Goal: Task Accomplishment & Management: Complete application form

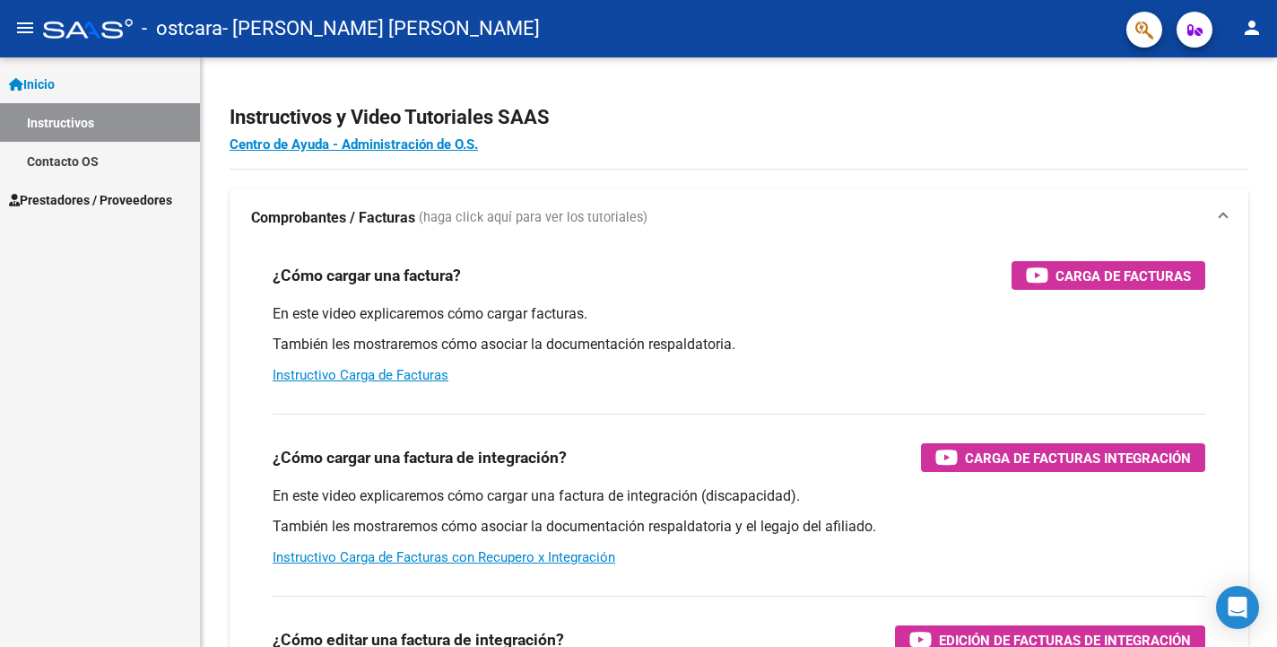
click at [160, 195] on span "Prestadores / Proveedores" at bounding box center [90, 200] width 163 height 20
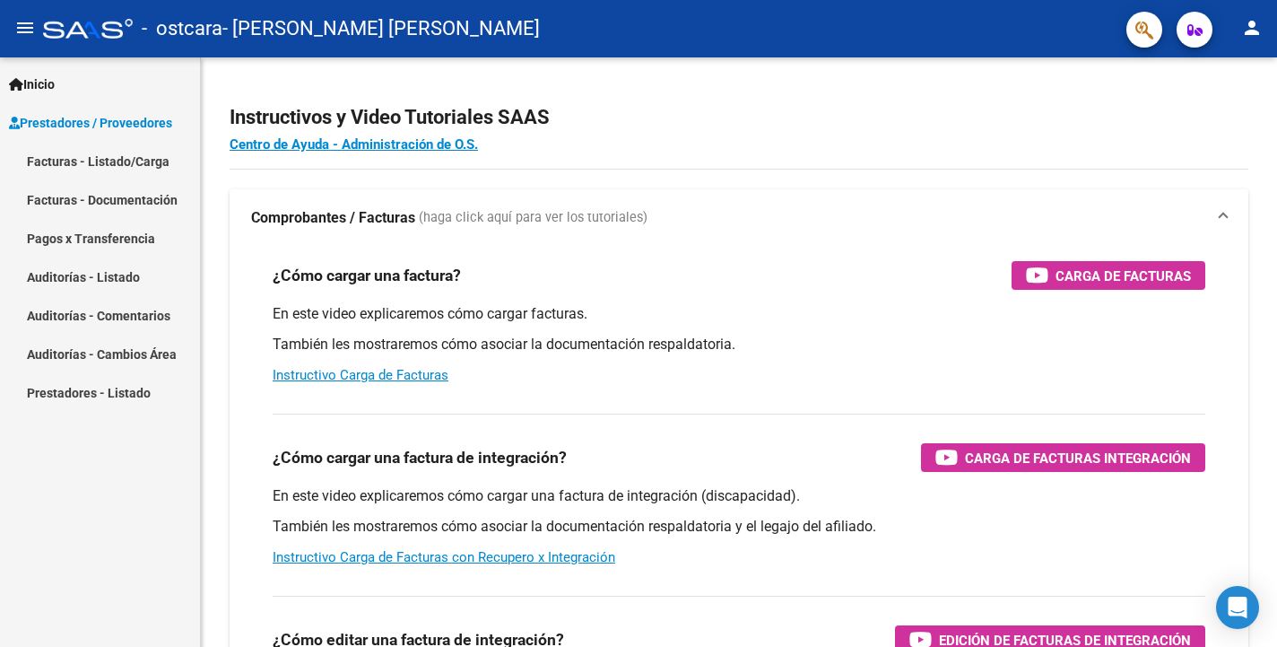
click at [135, 165] on link "Facturas - Listado/Carga" at bounding box center [100, 161] width 200 height 39
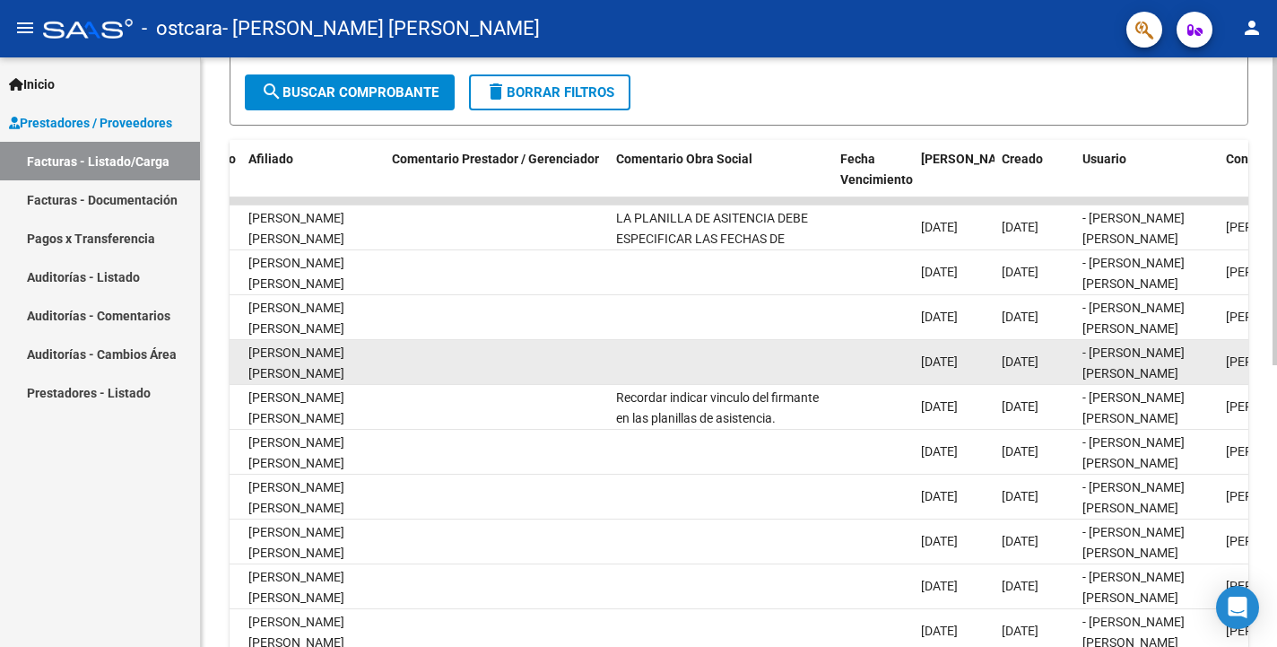
scroll to position [0, 2472]
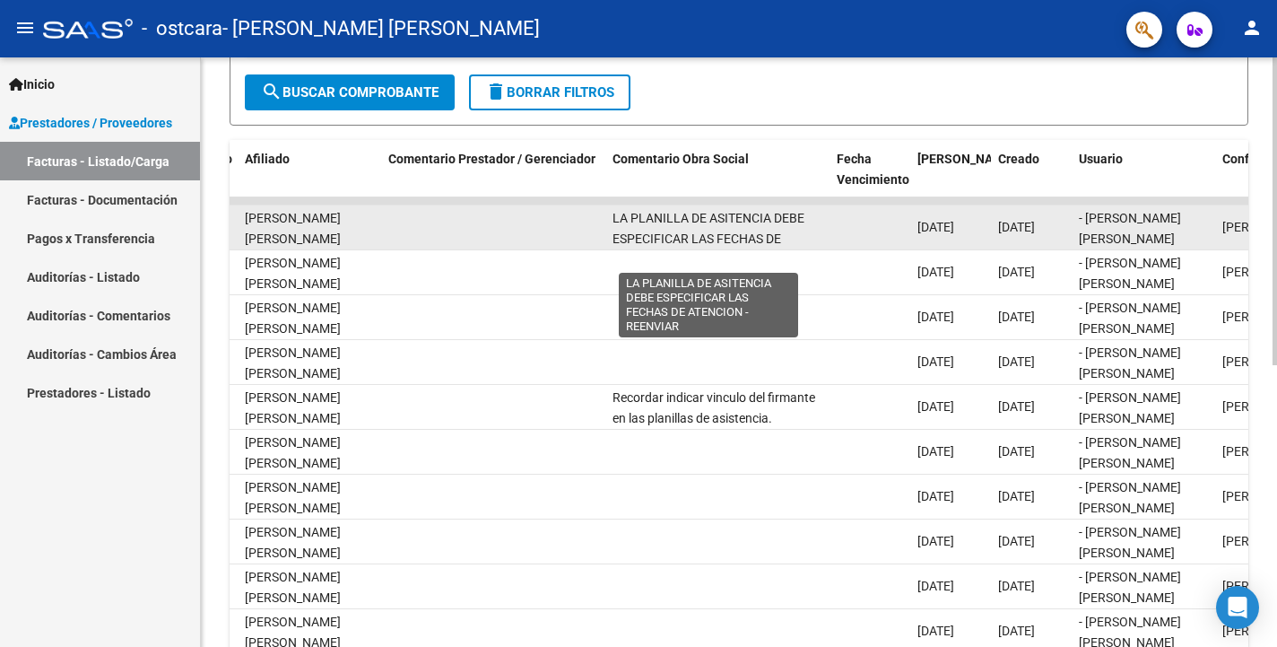
click at [728, 231] on span "LA PLANILLA DE ASITENCIA DEBE ESPECIFICAR LAS FECHAS DE ATENCION - REENVIAR" at bounding box center [708, 239] width 192 height 56
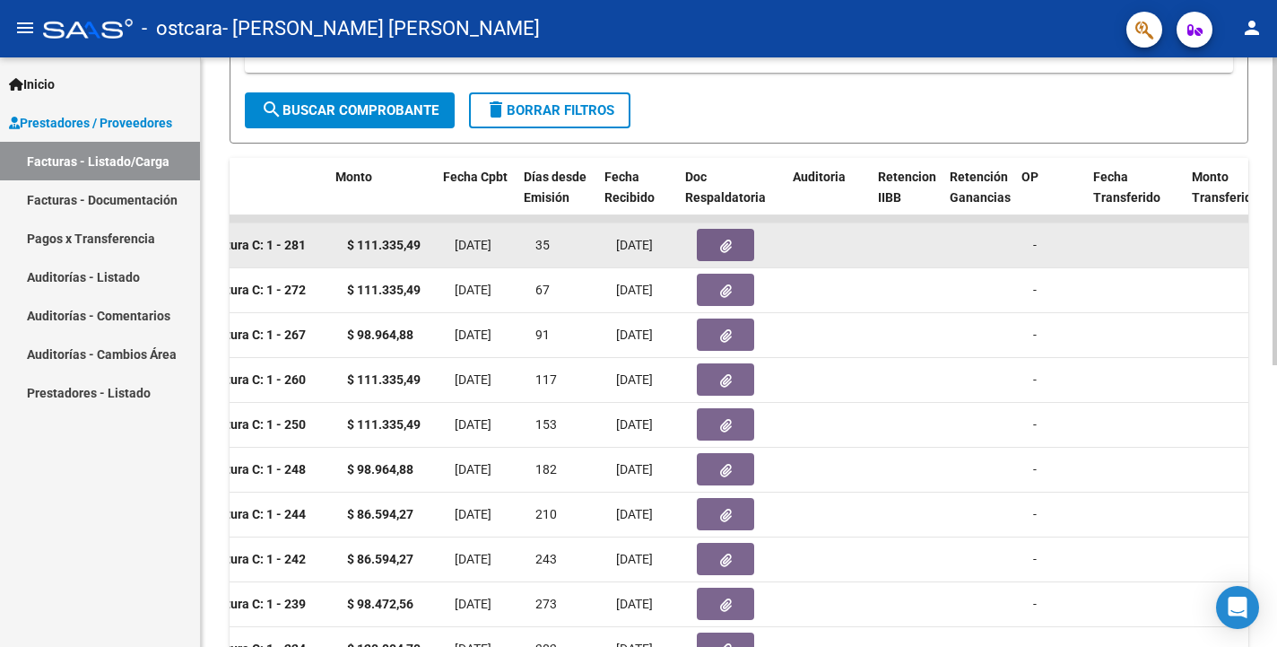
scroll to position [0, 706]
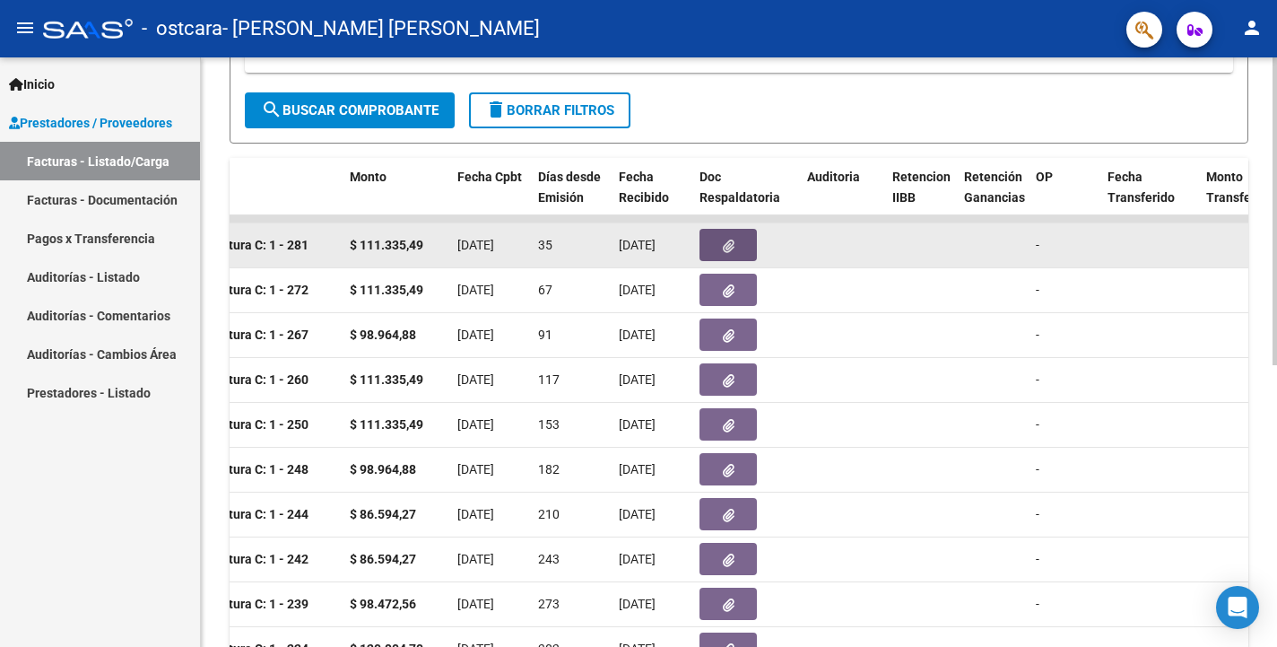
click at [737, 250] on button "button" at bounding box center [727, 245] width 57 height 32
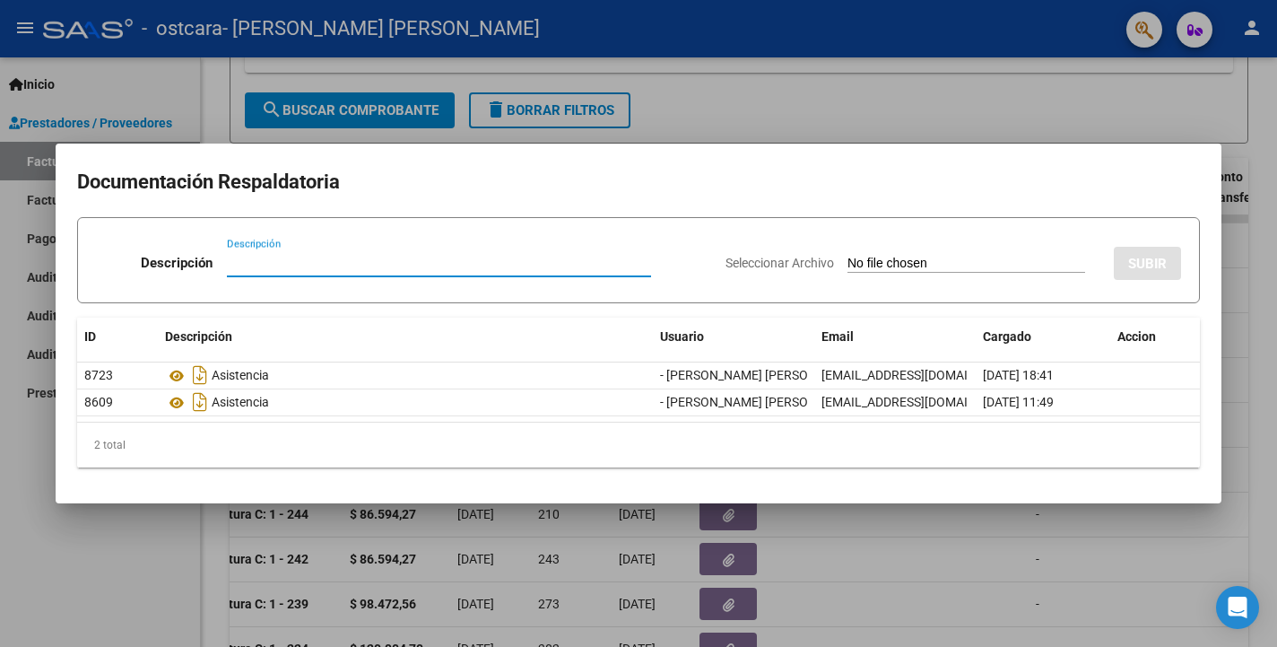
click at [984, 541] on div at bounding box center [638, 323] width 1277 height 647
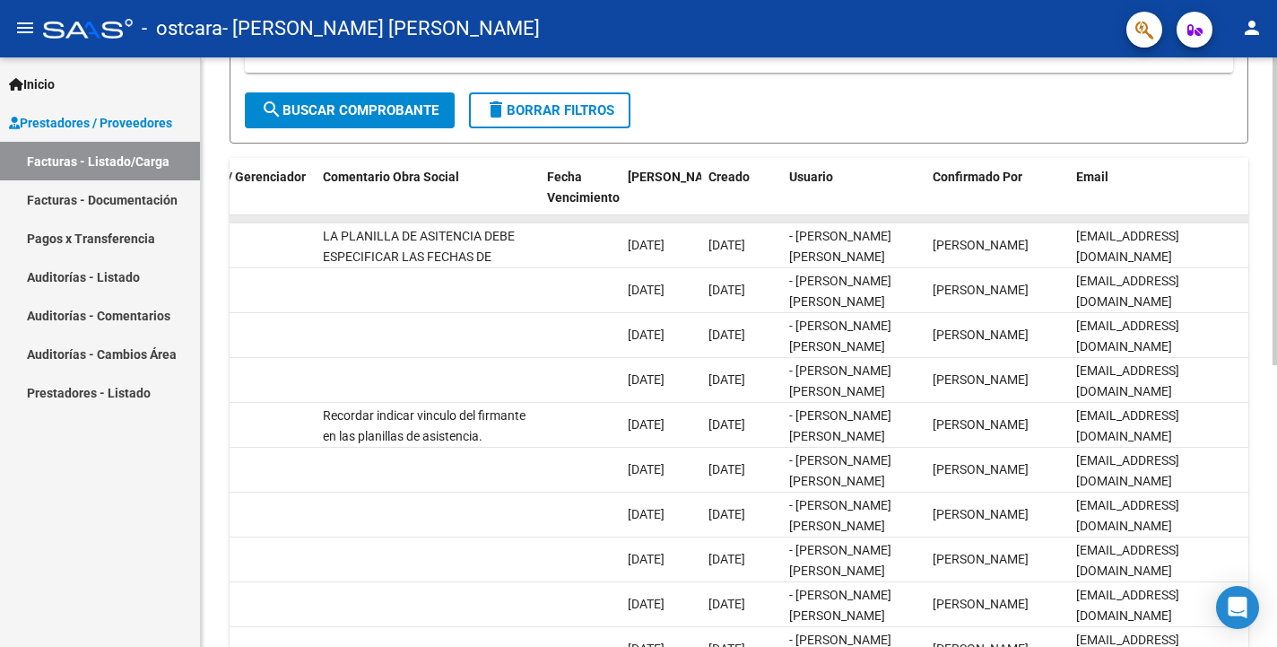
scroll to position [0, 2762]
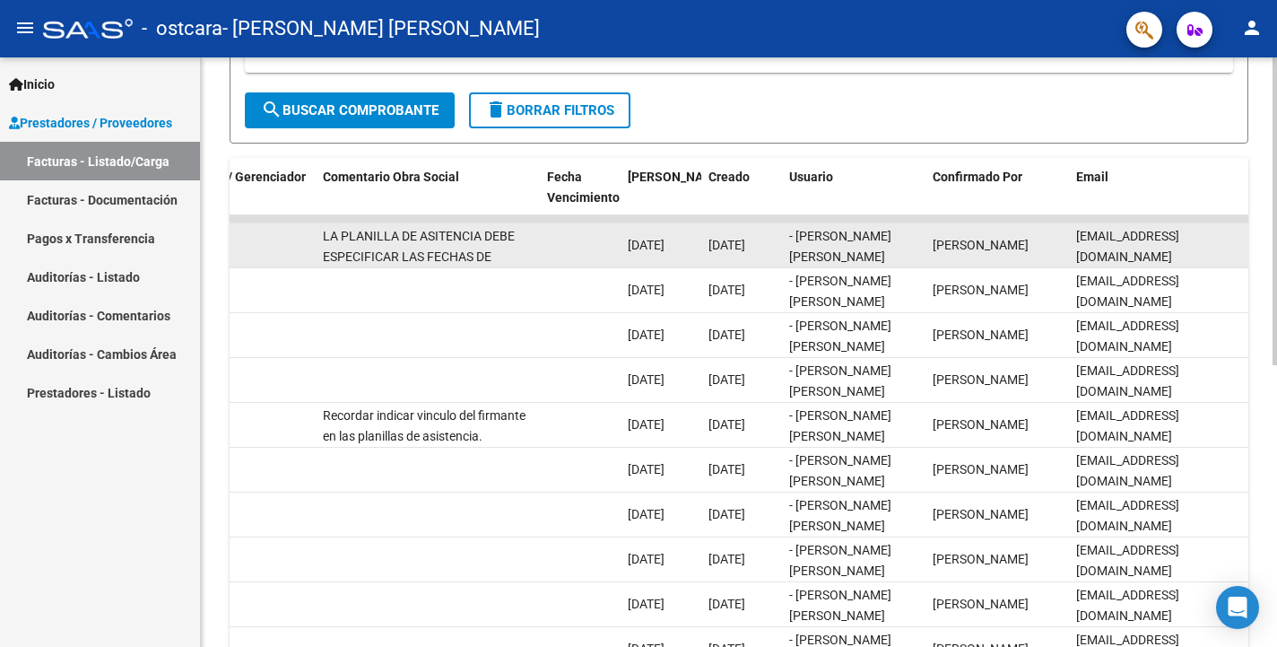
click at [453, 246] on div "LA PLANILLA DE ASITENCIA DEBE ESPECIFICAR LAS FECHAS DE ATENCION - REENVIAR" at bounding box center [428, 245] width 210 height 38
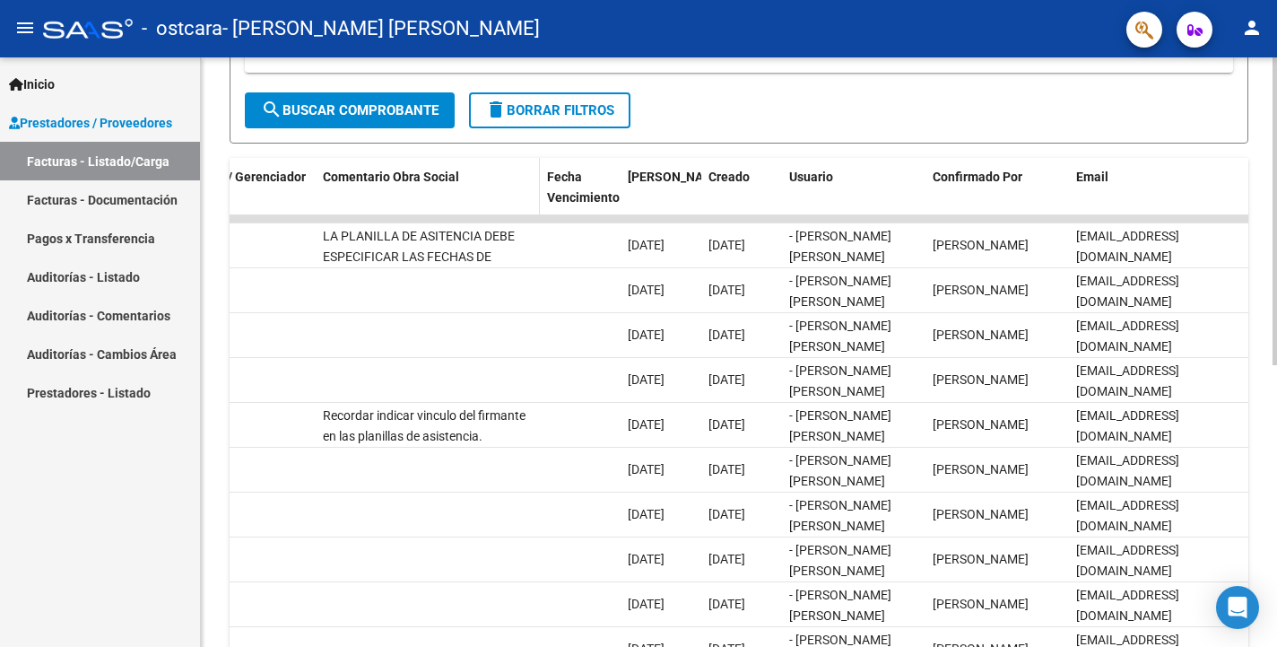
click at [400, 176] on span "Comentario Obra Social" at bounding box center [391, 176] width 136 height 14
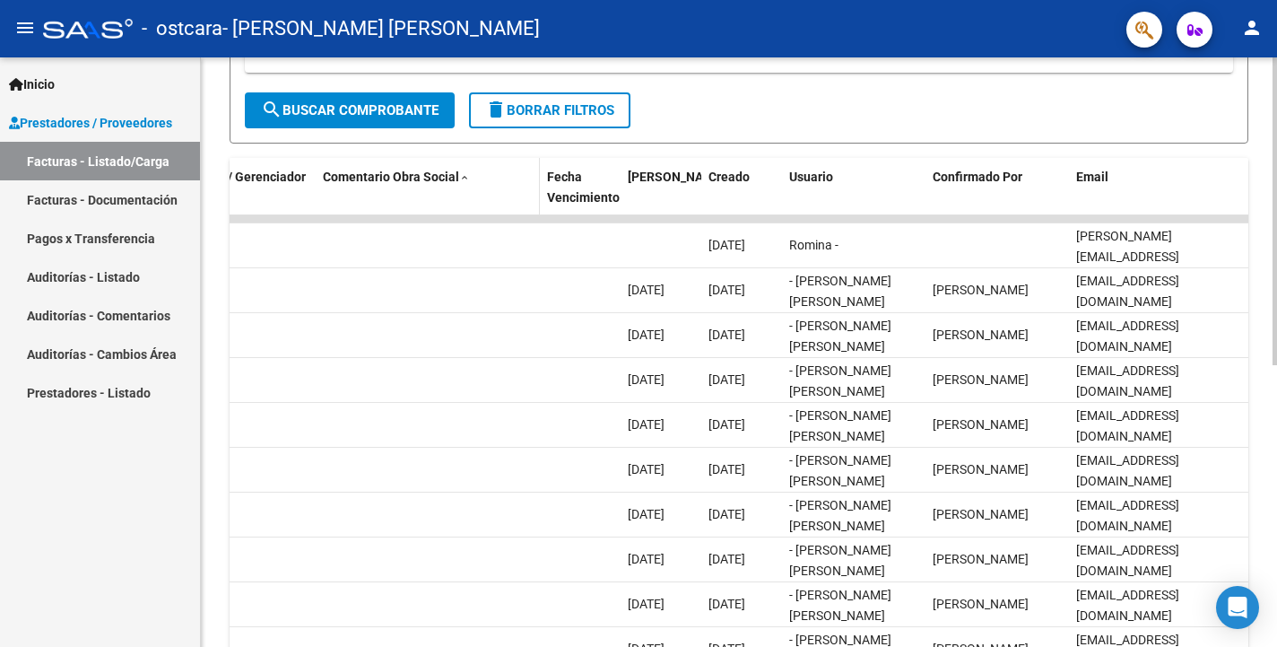
click at [400, 176] on span "Comentario Obra Social" at bounding box center [391, 176] width 136 height 14
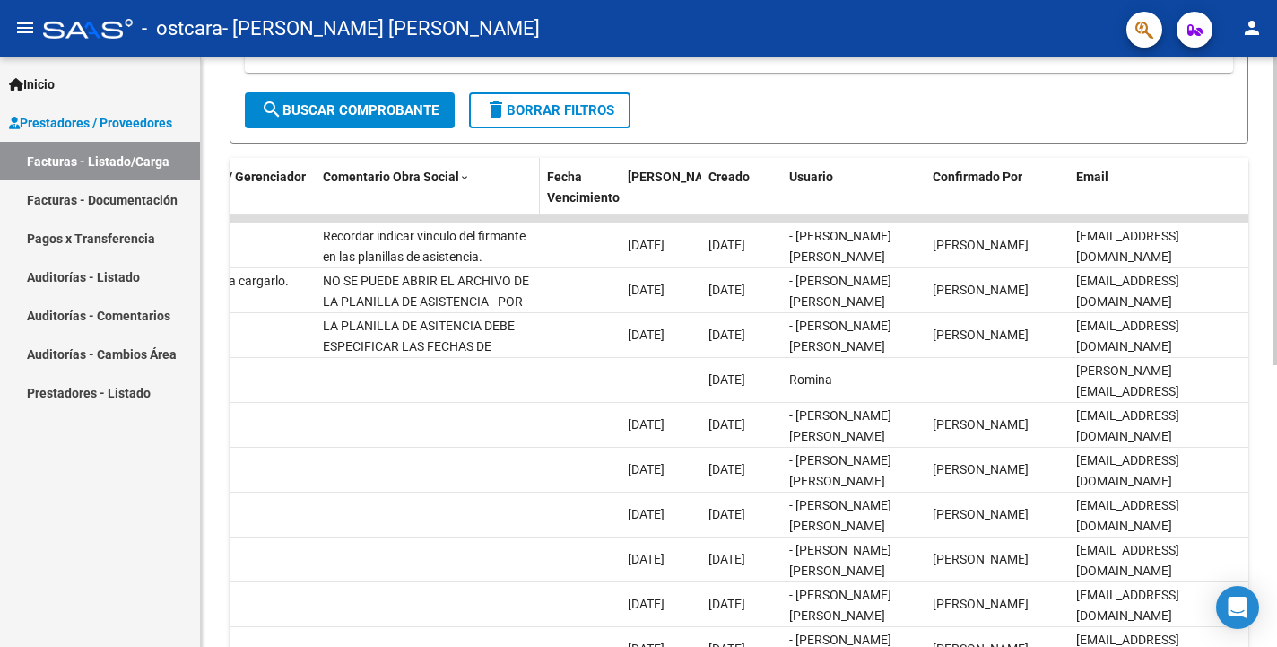
click at [463, 178] on span at bounding box center [464, 178] width 11 height 13
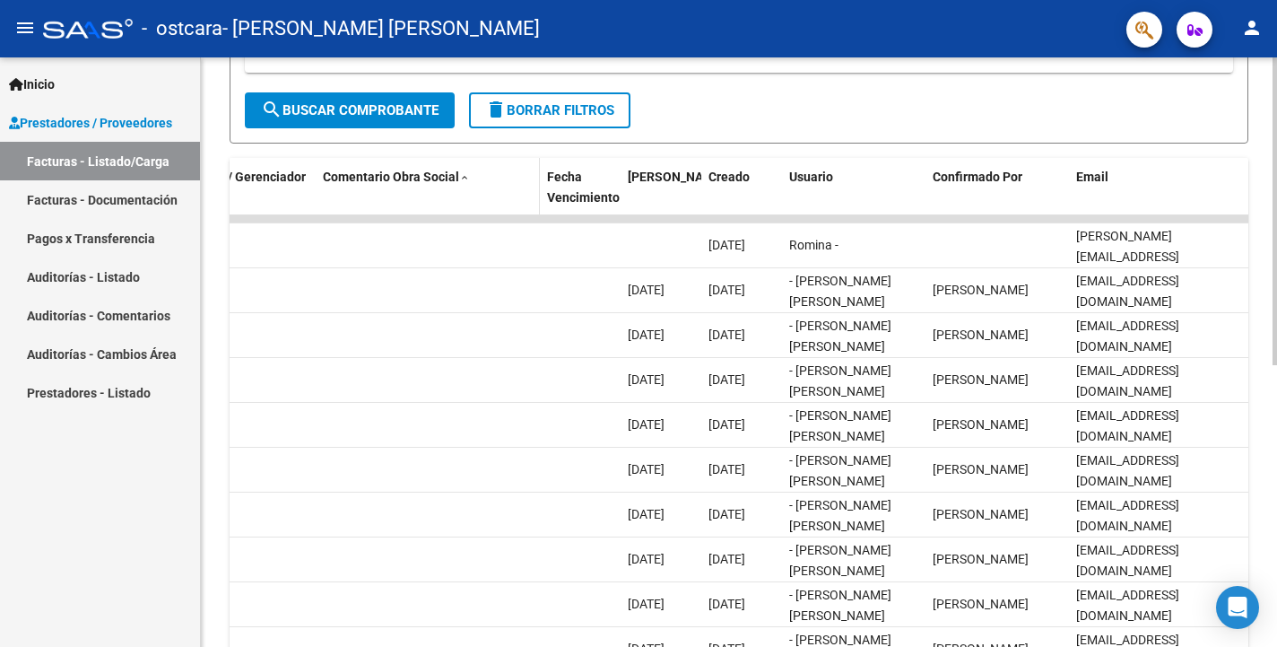
click at [463, 178] on span at bounding box center [464, 178] width 11 height 13
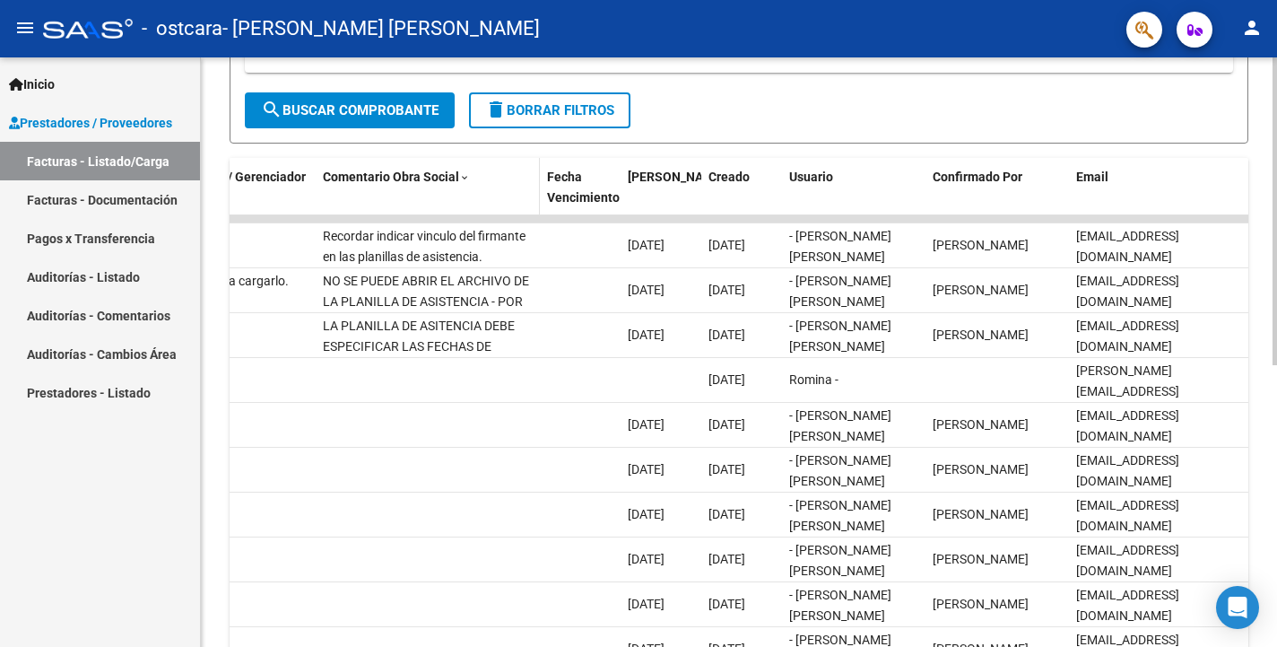
click at [463, 178] on span at bounding box center [464, 178] width 11 height 13
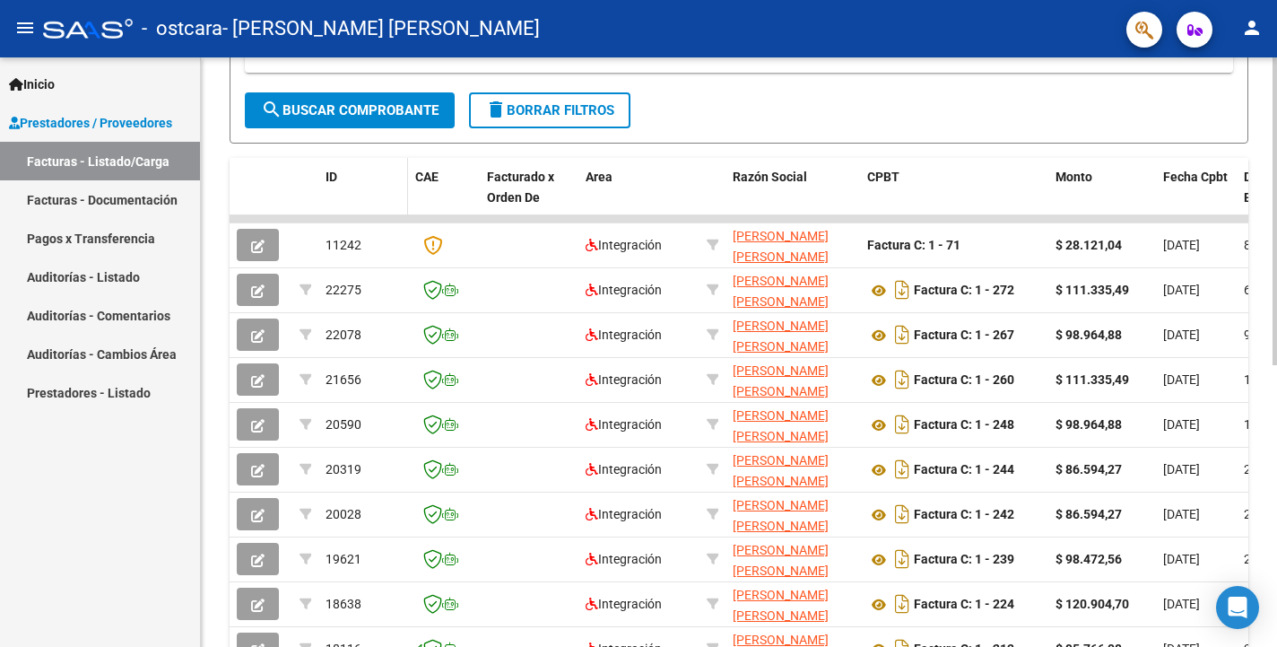
scroll to position [0, 0]
click at [329, 178] on span "ID" at bounding box center [331, 176] width 12 height 14
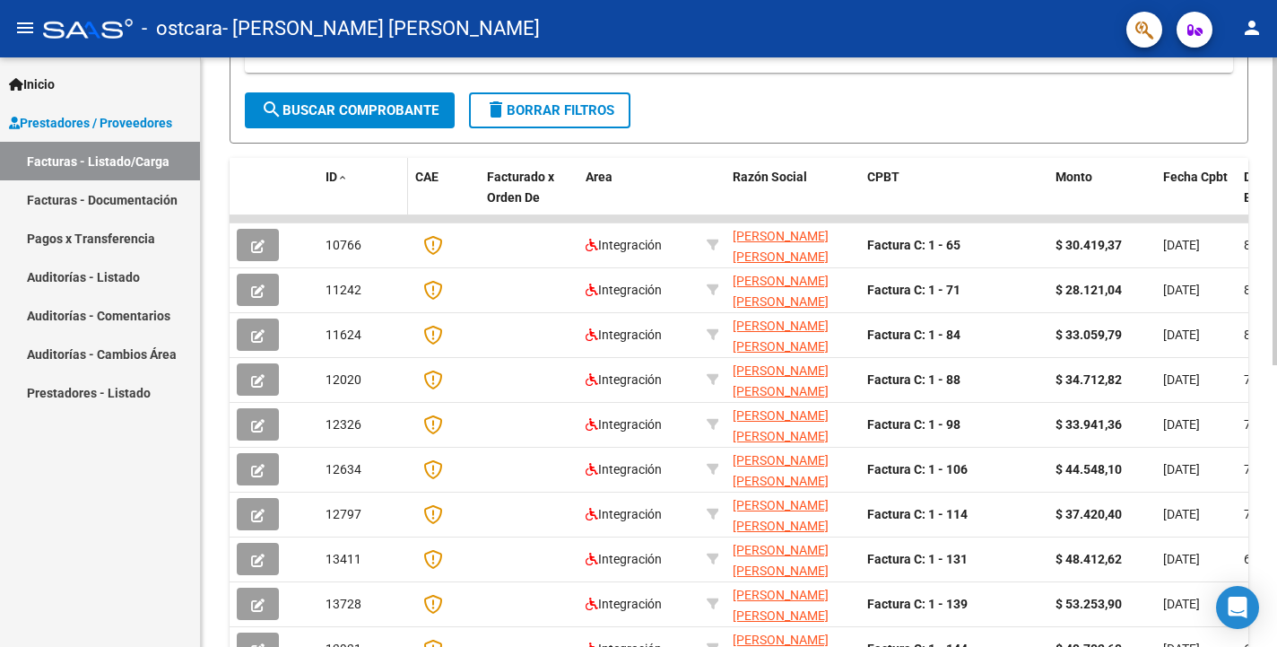
click at [329, 178] on span "ID" at bounding box center [331, 176] width 12 height 14
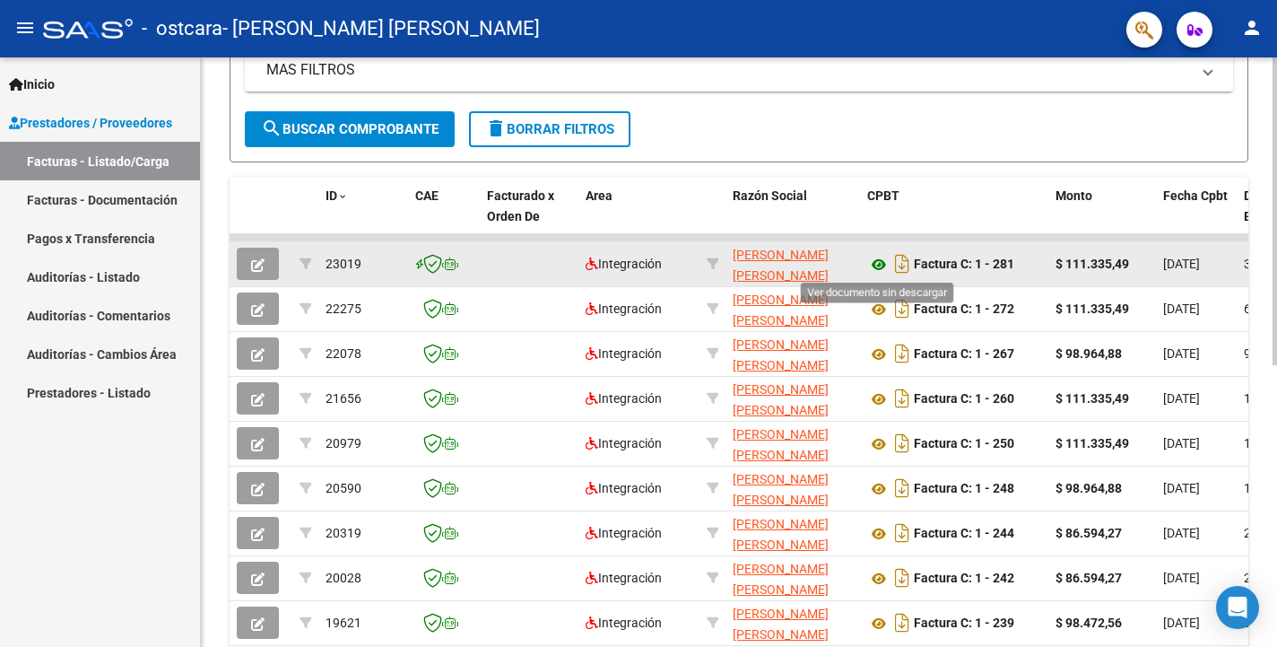
click at [885, 265] on icon at bounding box center [878, 265] width 23 height 22
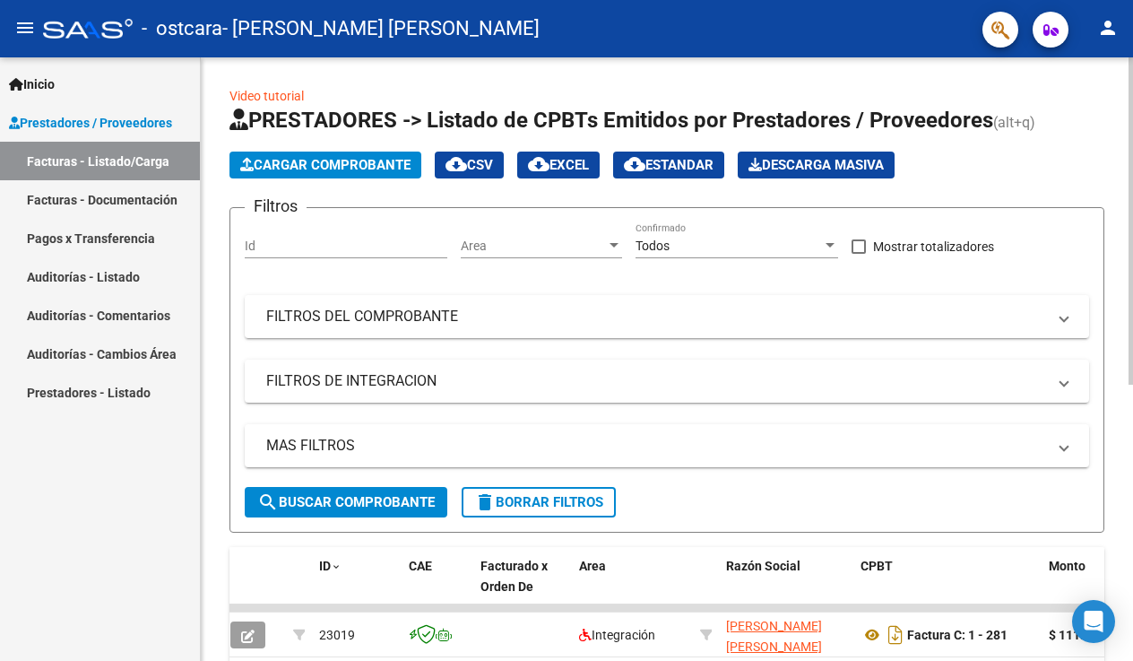
click at [357, 163] on span "Cargar Comprobante" at bounding box center [325, 165] width 170 height 16
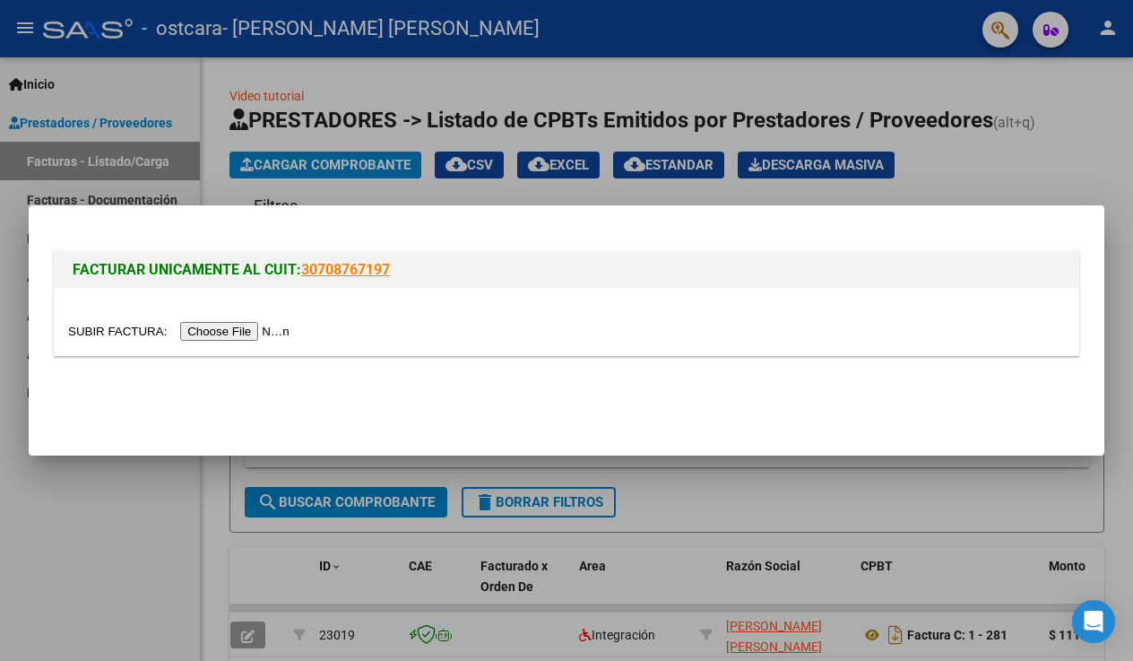
click at [235, 327] on input "file" at bounding box center [181, 331] width 227 height 19
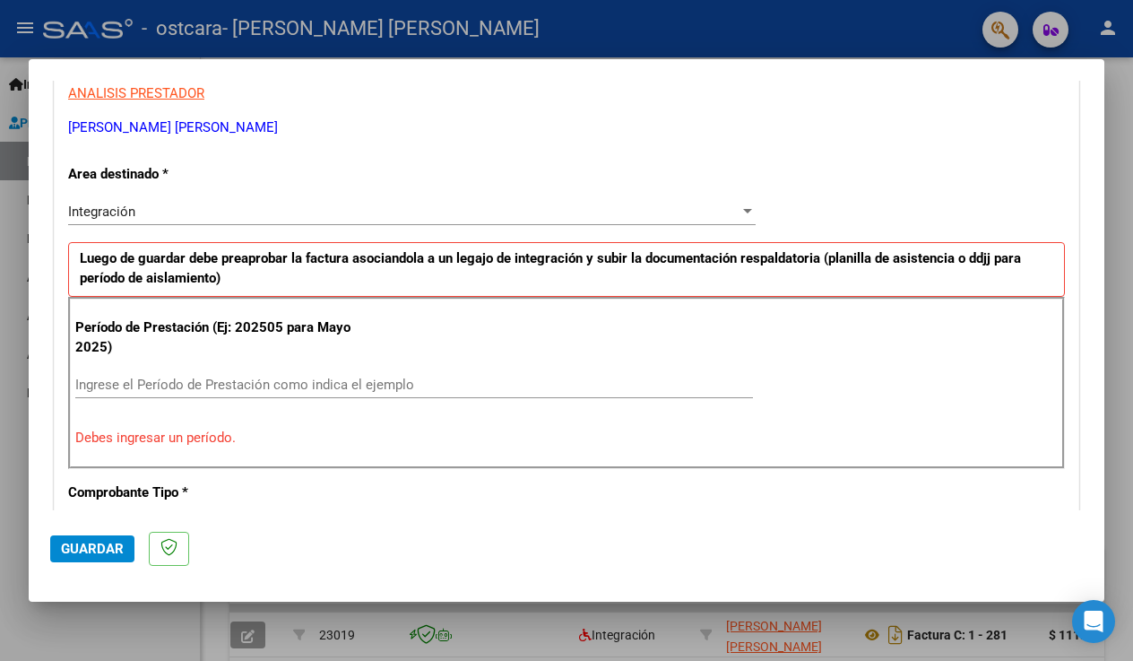
scroll to position [325, 0]
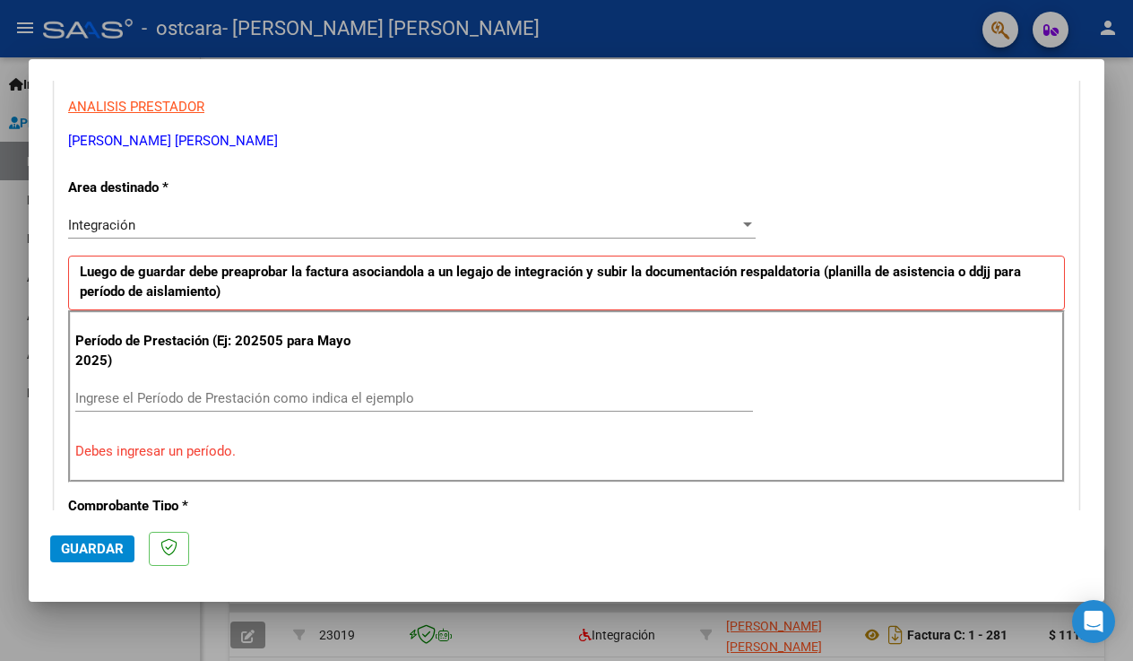
click at [244, 390] on input "Ingrese el Período de Prestación como indica el ejemplo" at bounding box center [414, 398] width 678 height 16
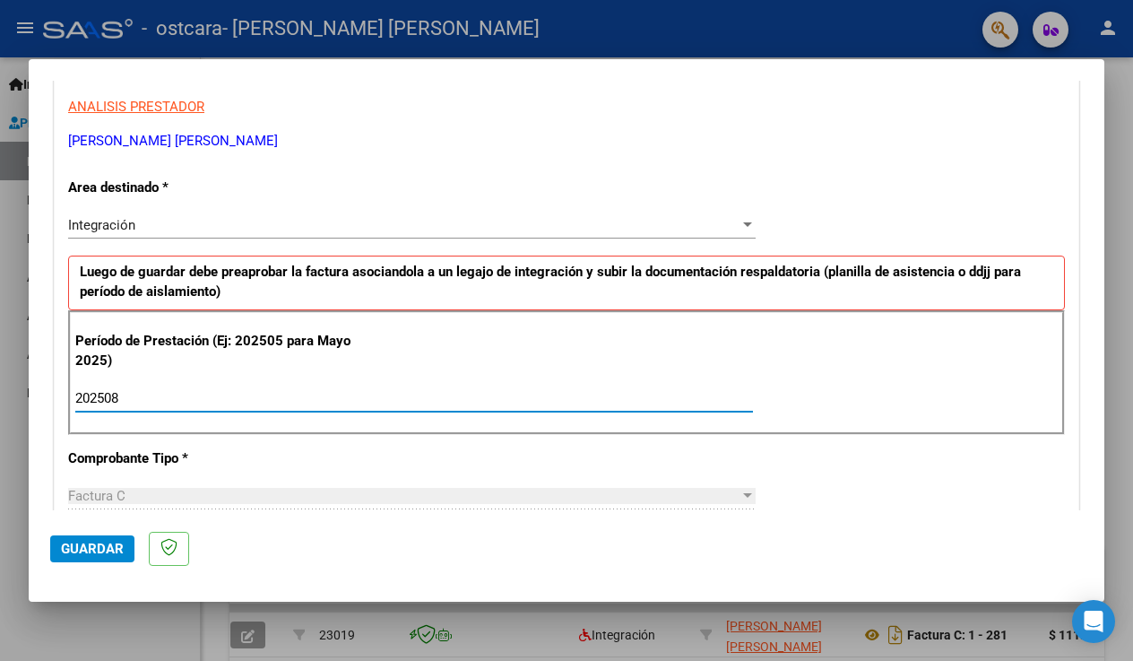
type input "202508"
click at [303, 449] on p "Comprobante Tipo *" at bounding box center [217, 458] width 299 height 21
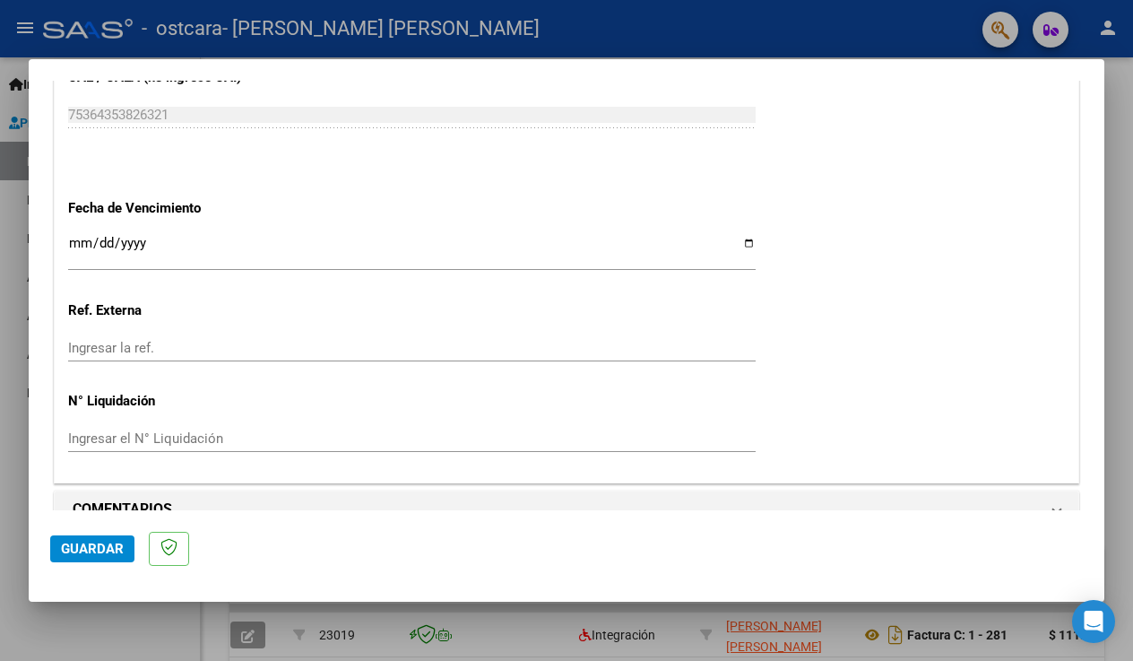
scroll to position [1171, 0]
click at [82, 547] on span "Guardar" at bounding box center [92, 549] width 63 height 16
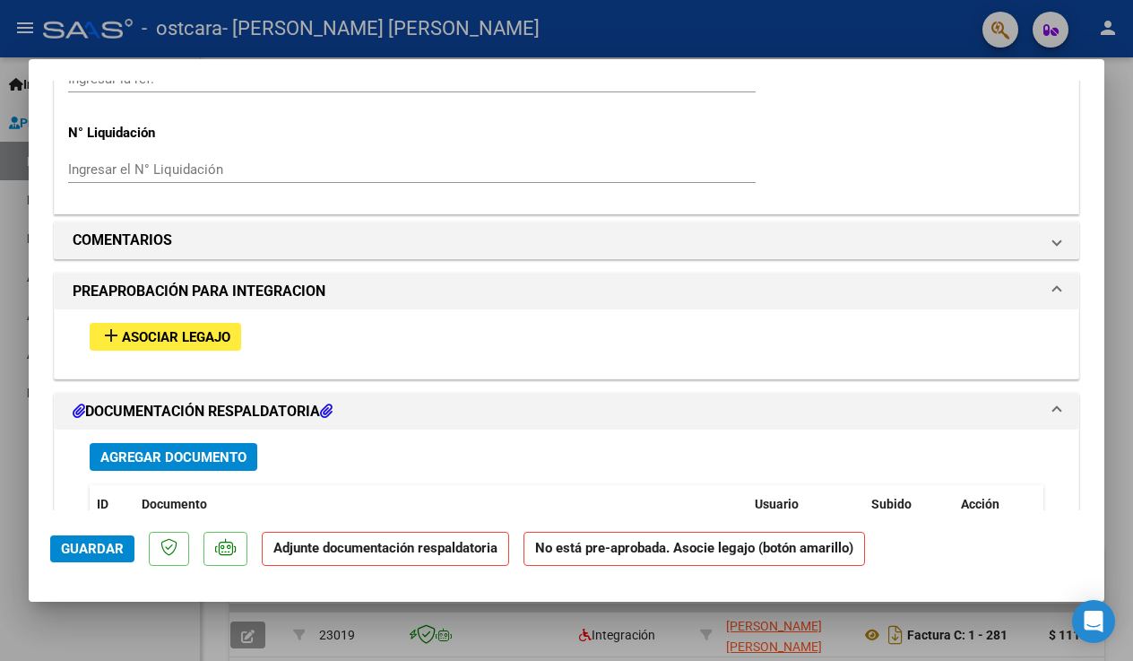
scroll to position [1427, 0]
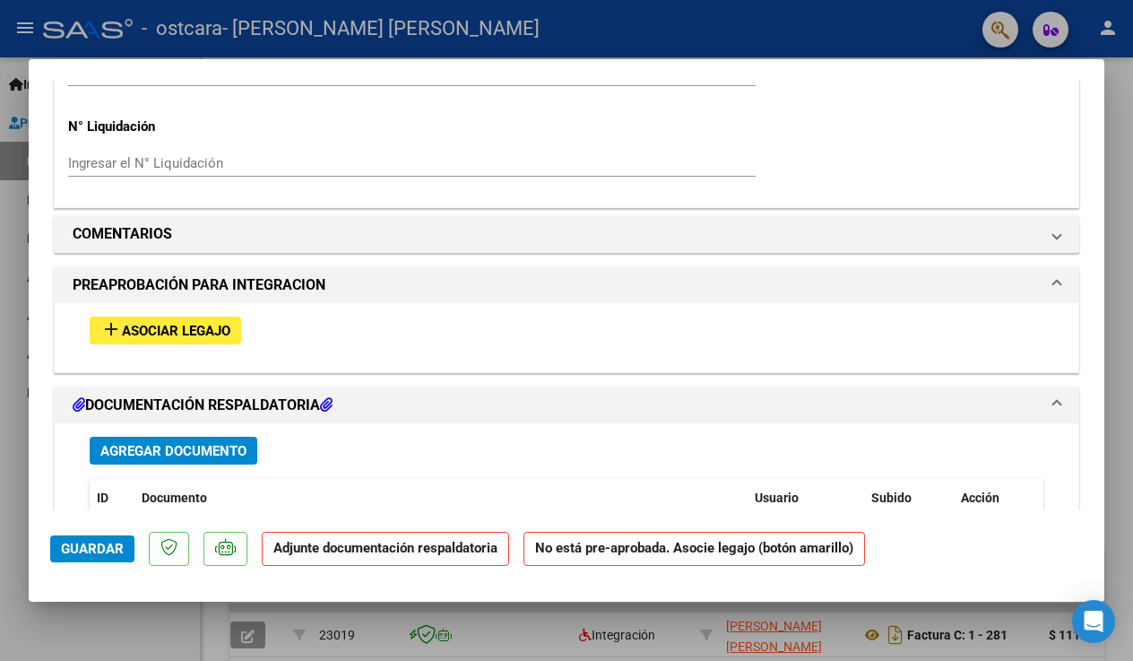
click at [199, 317] on button "add Asociar Legajo" at bounding box center [166, 331] width 152 height 28
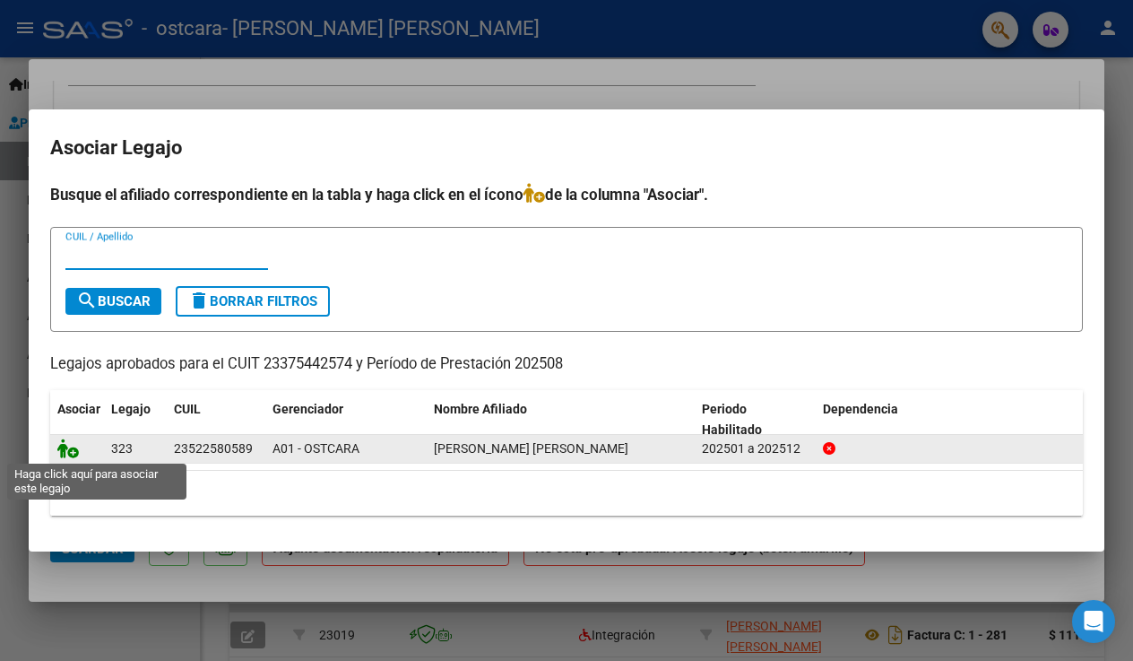
click at [74, 448] on icon at bounding box center [68, 448] width 22 height 20
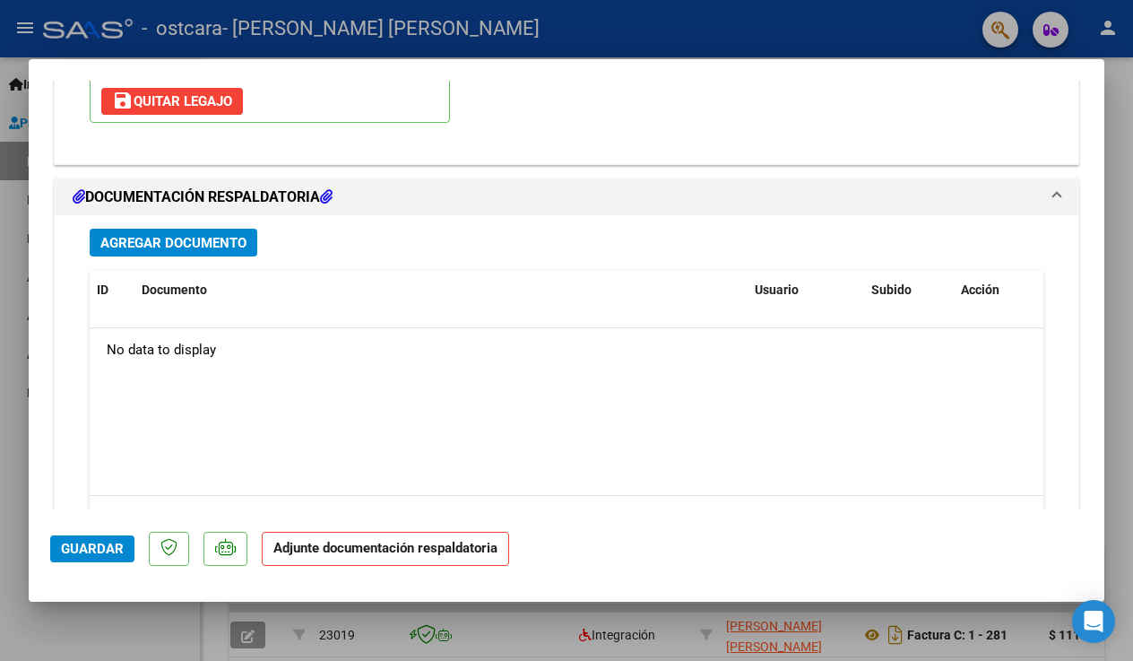
scroll to position [1916, 0]
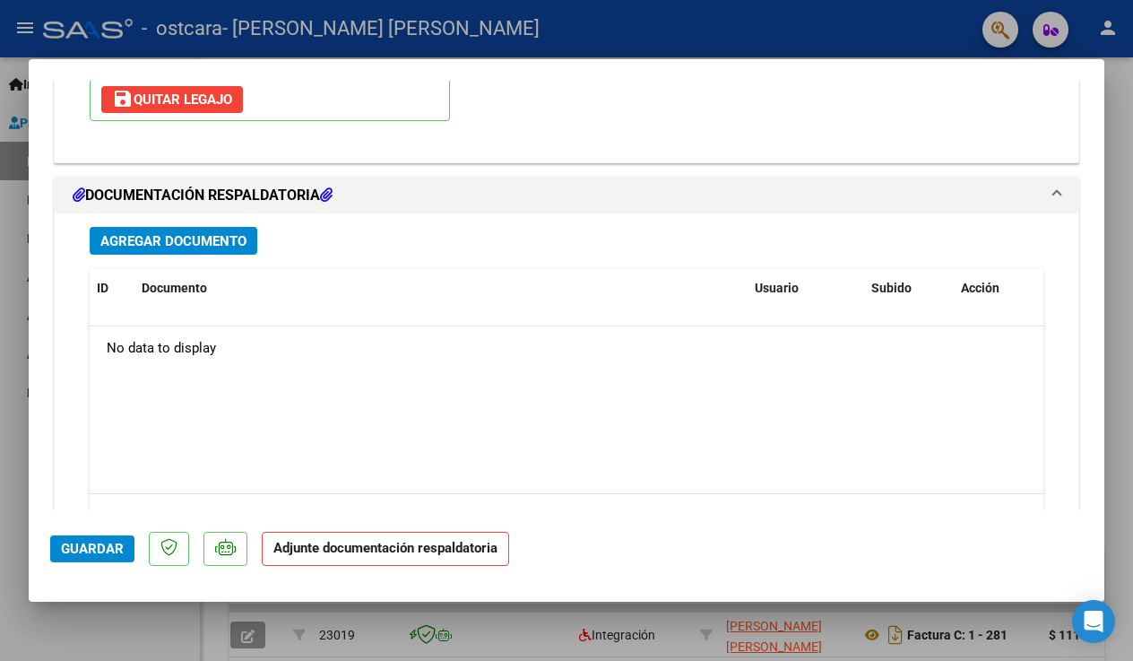
click at [207, 233] on span "Agregar Documento" at bounding box center [173, 241] width 146 height 16
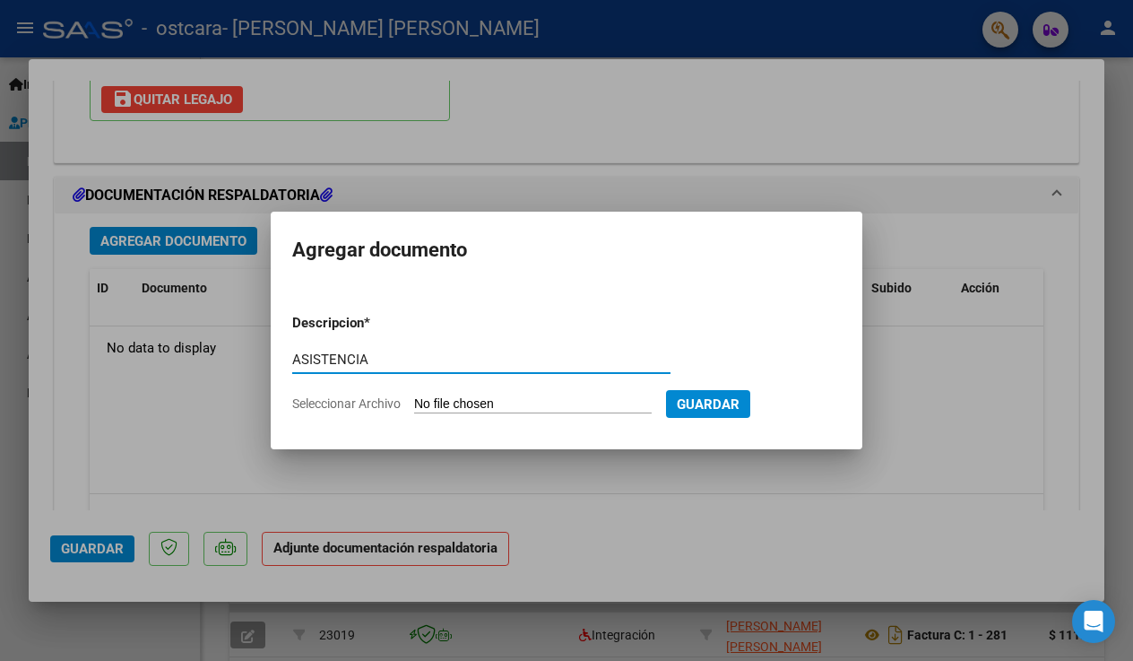
type input "ASISTENCIA"
click at [622, 404] on input "Seleccionar Archivo" at bounding box center [533, 404] width 238 height 17
type input "C:\fakepath\ASISTENCIA.pdf"
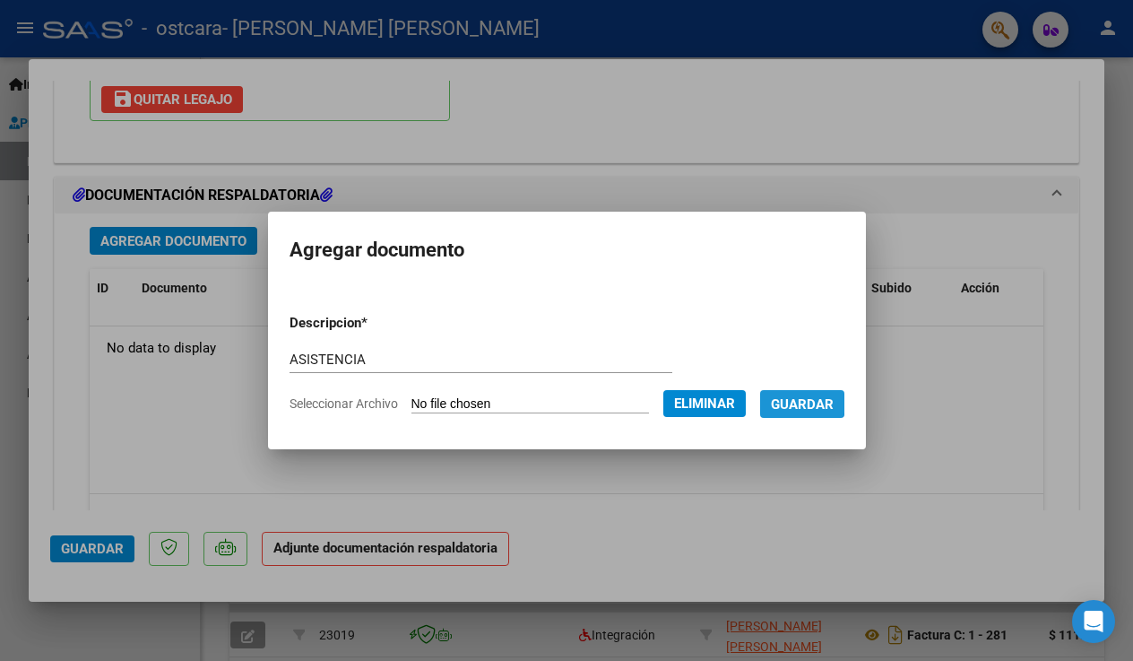
click at [806, 397] on span "Guardar" at bounding box center [802, 404] width 63 height 16
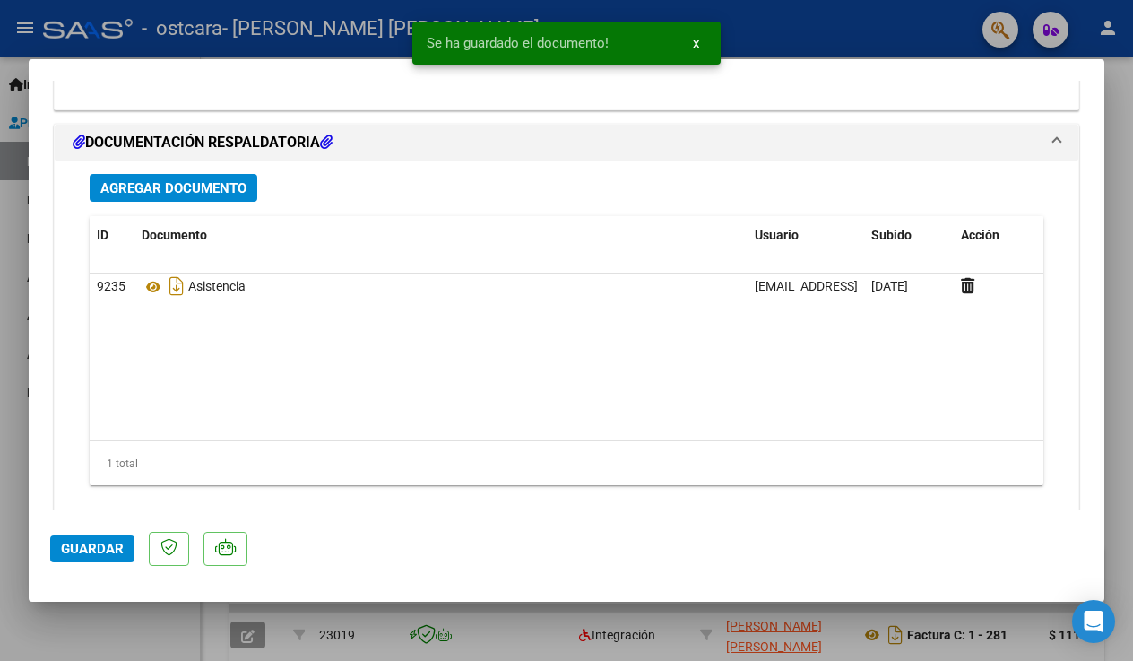
scroll to position [1968, 0]
click at [108, 552] on span "Guardar" at bounding box center [92, 549] width 63 height 16
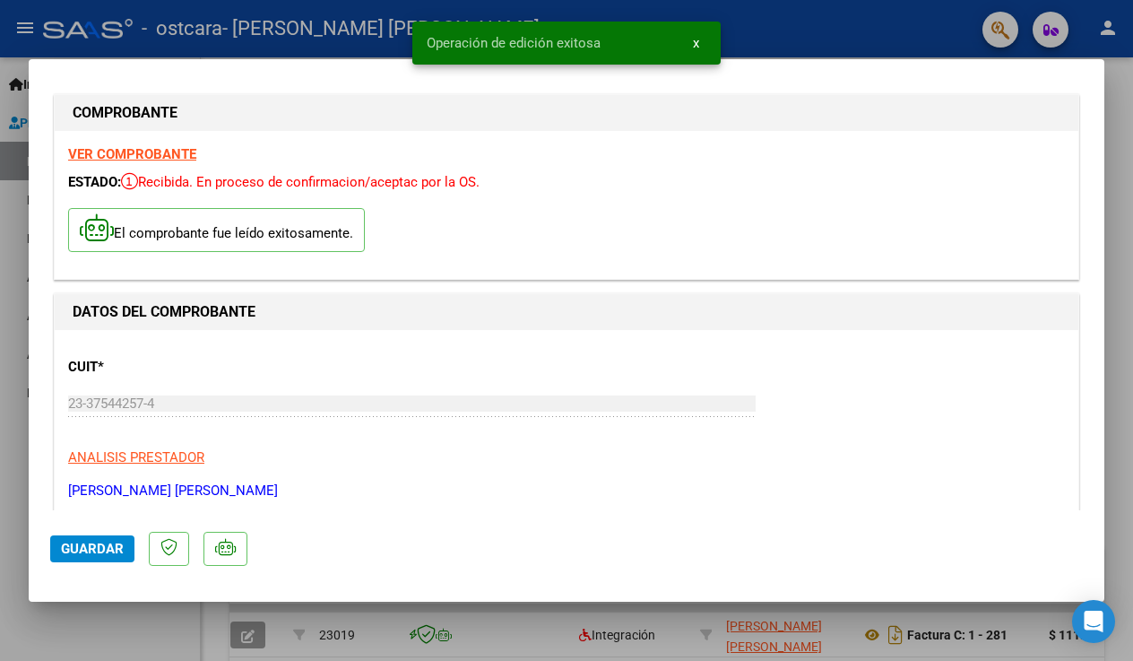
scroll to position [17, 0]
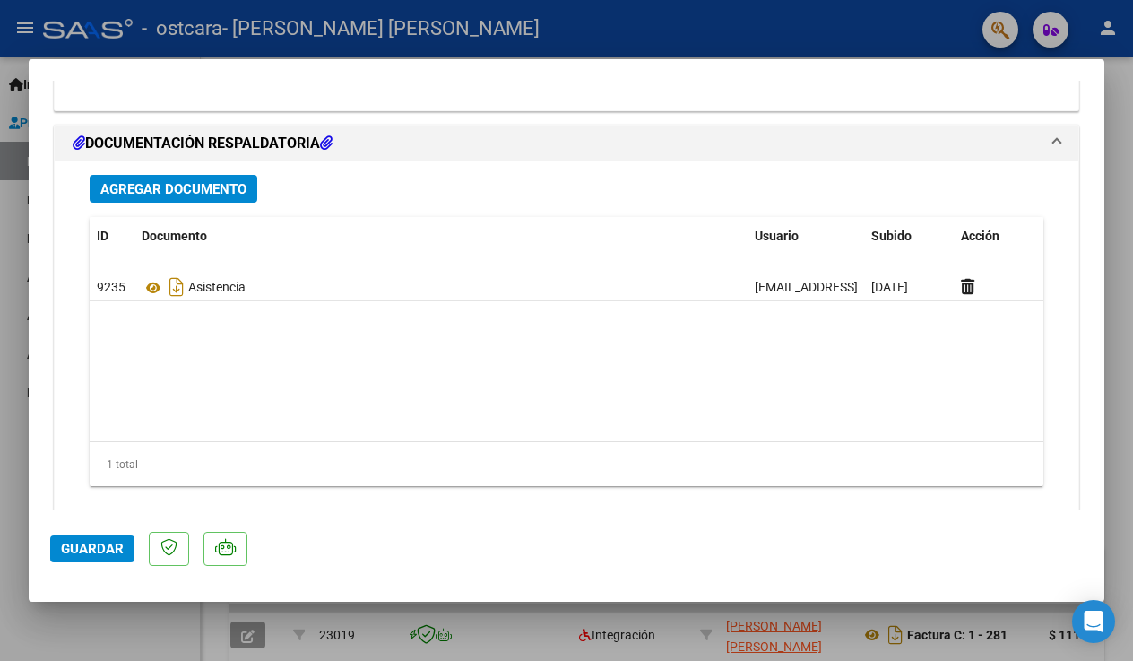
click at [1115, 533] on div at bounding box center [566, 330] width 1133 height 661
type input "$ 0,00"
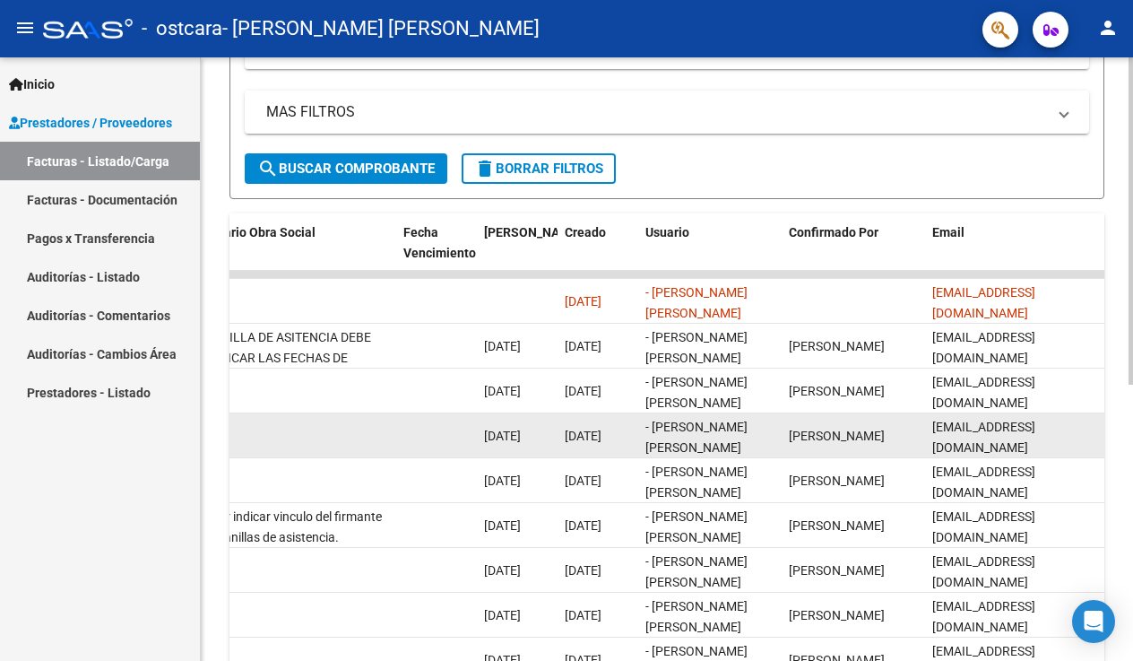
scroll to position [0, 2905]
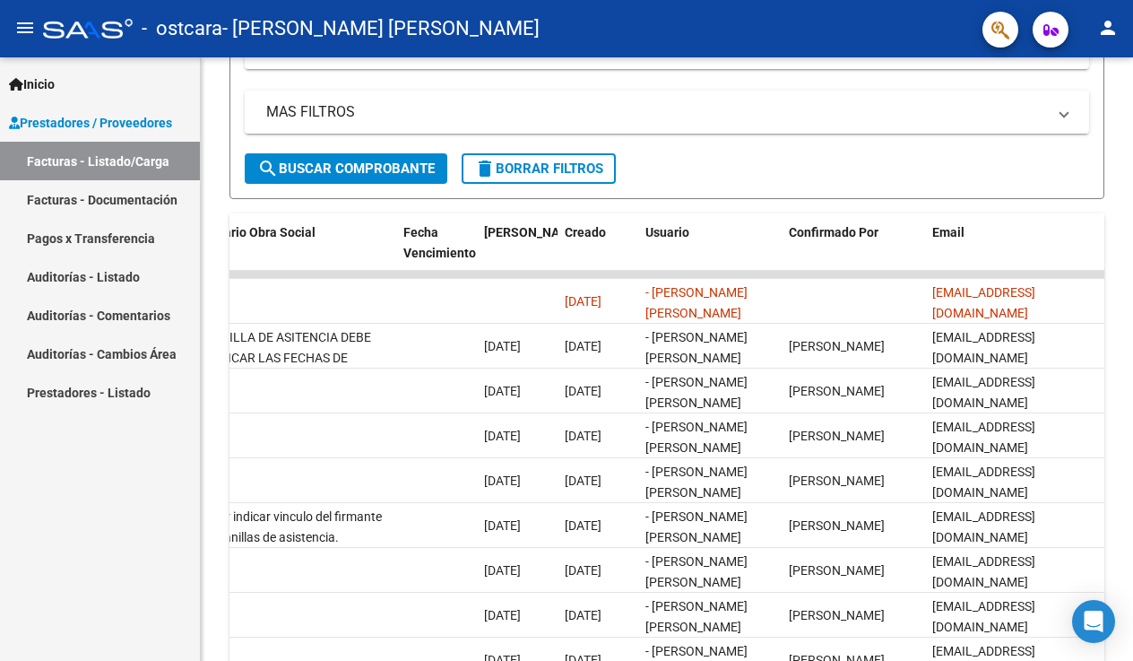
click at [103, 243] on link "Pagos x Transferencia" at bounding box center [100, 238] width 200 height 39
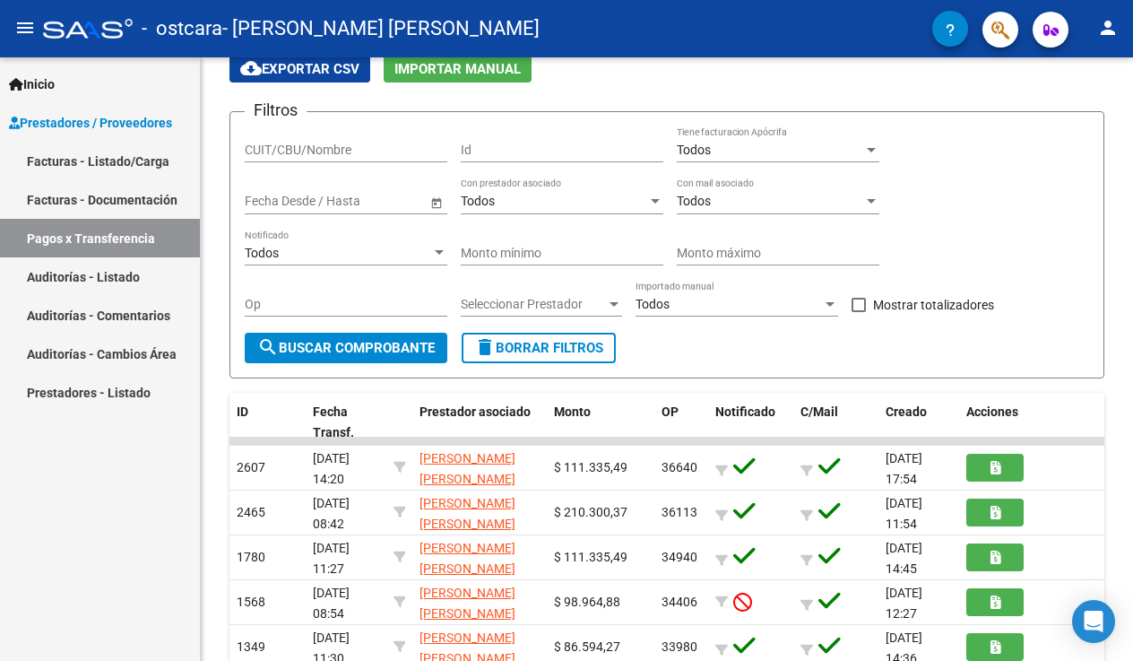
click at [61, 202] on link "Facturas - Documentación" at bounding box center [100, 199] width 200 height 39
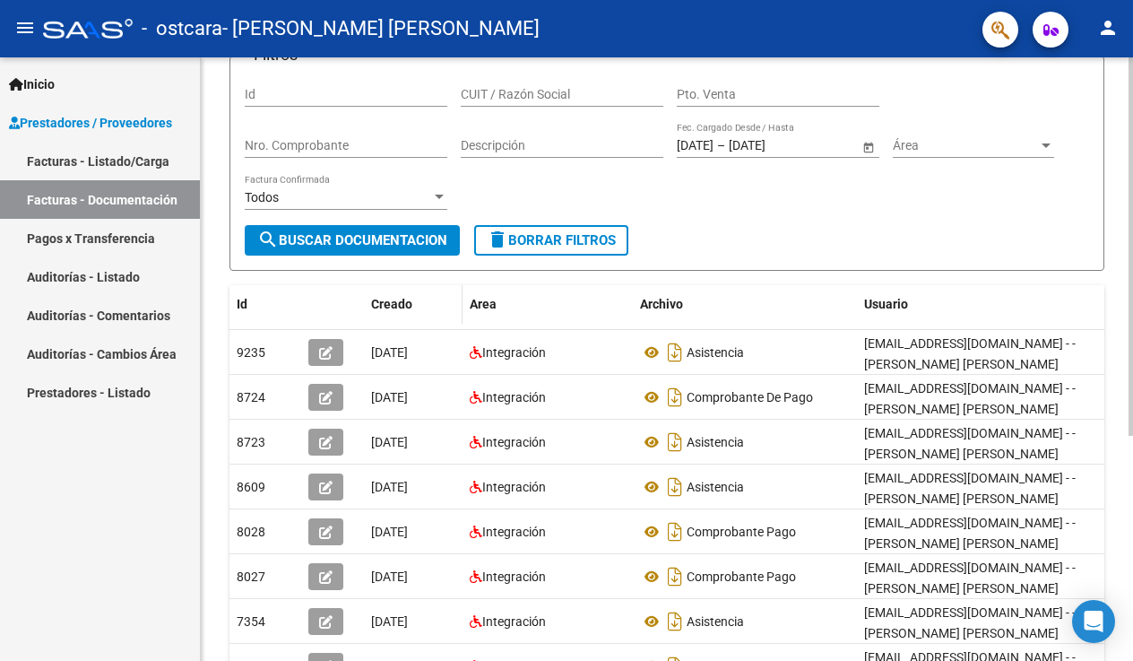
scroll to position [134, 0]
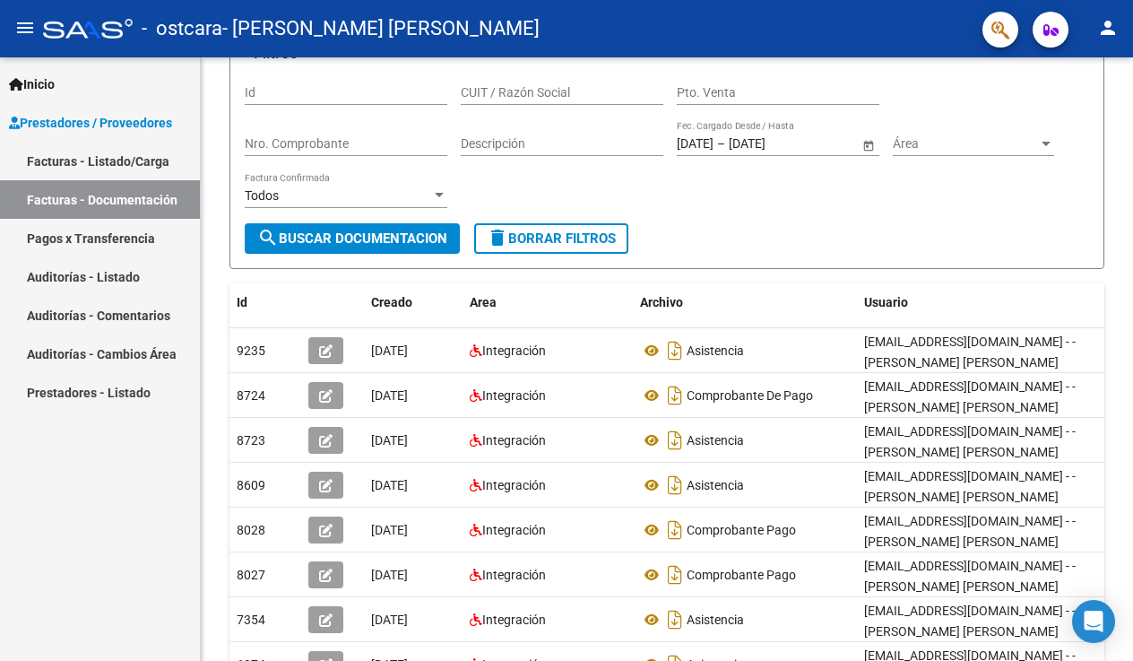
click at [109, 156] on link "Facturas - Listado/Carga" at bounding box center [100, 161] width 200 height 39
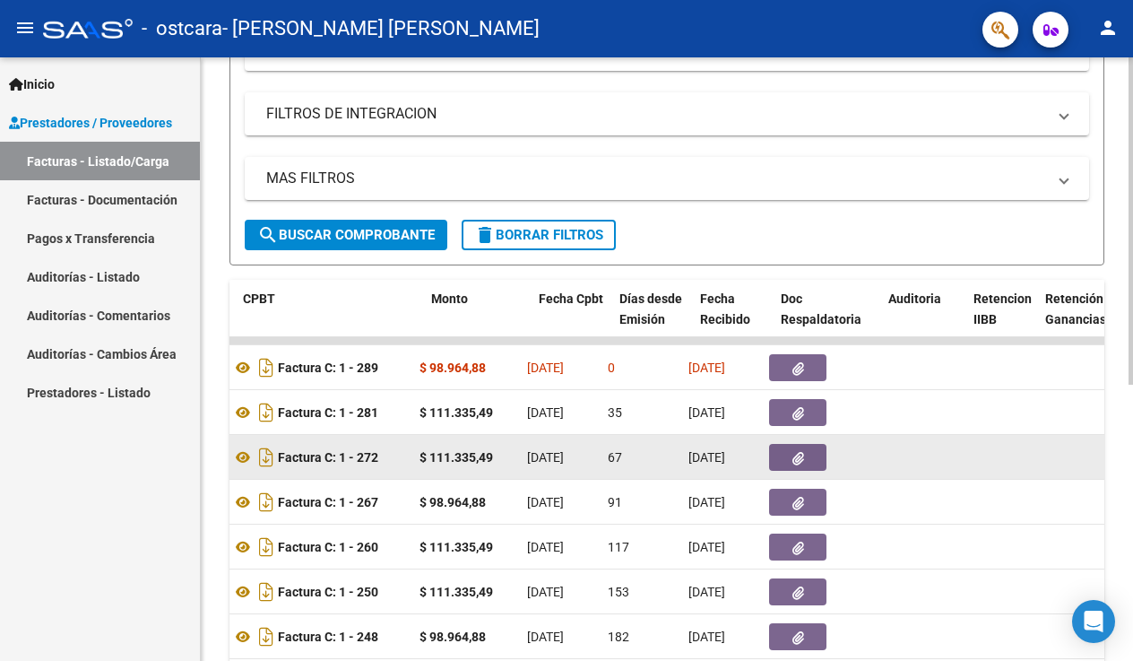
scroll to position [0, 640]
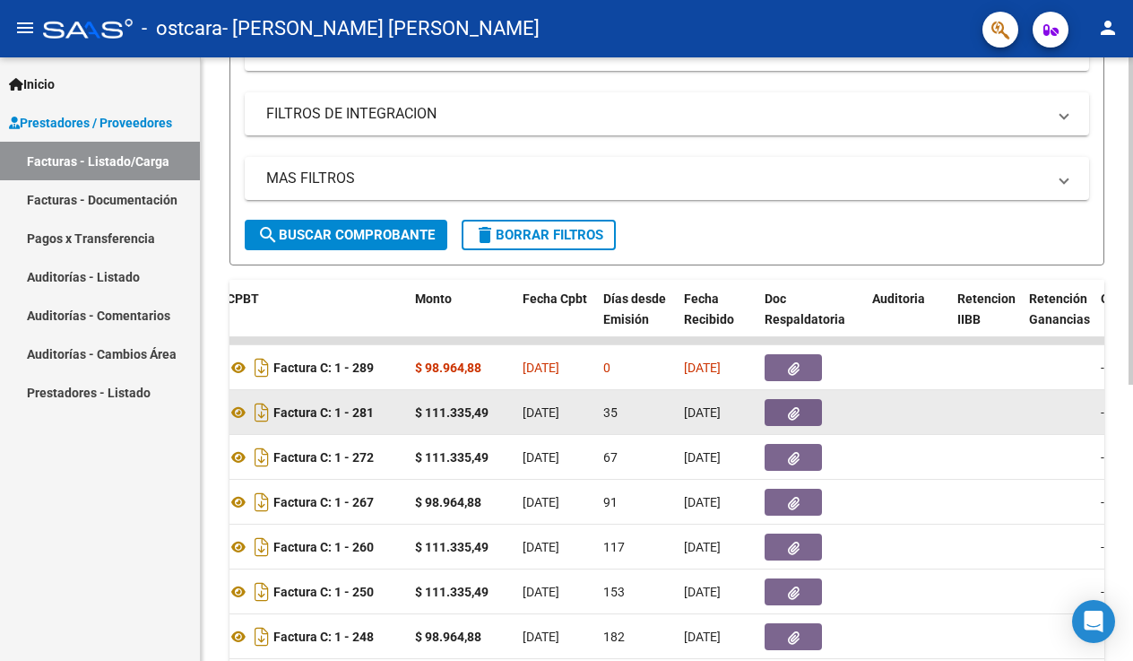
click at [794, 412] on icon "button" at bounding box center [794, 413] width 12 height 13
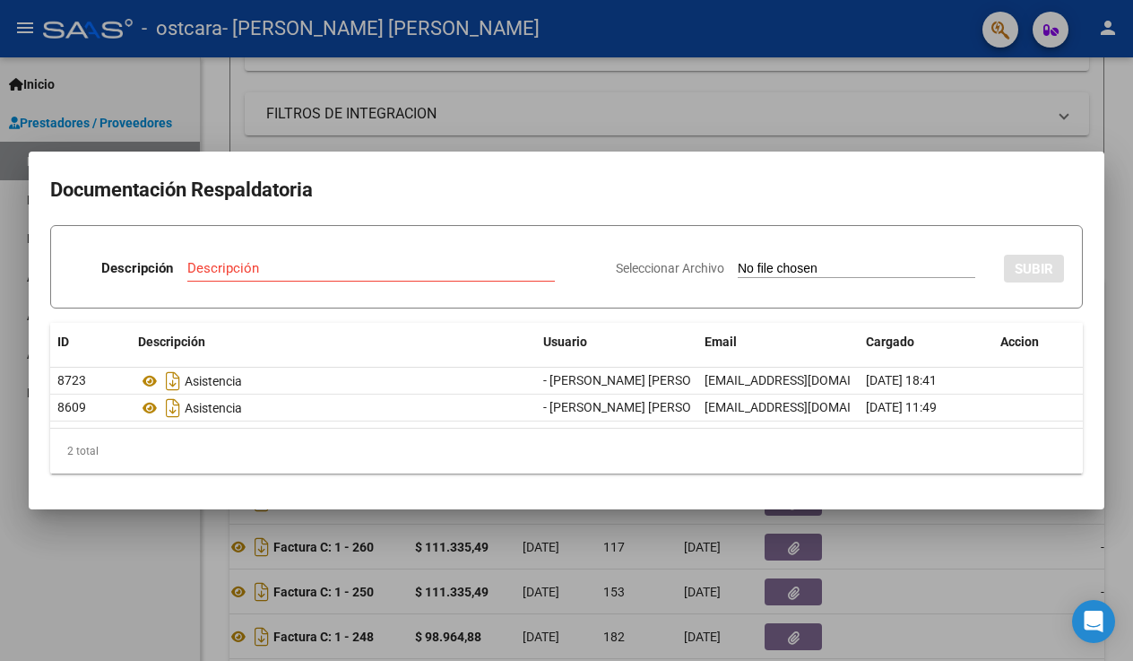
click at [934, 567] on div at bounding box center [566, 330] width 1133 height 661
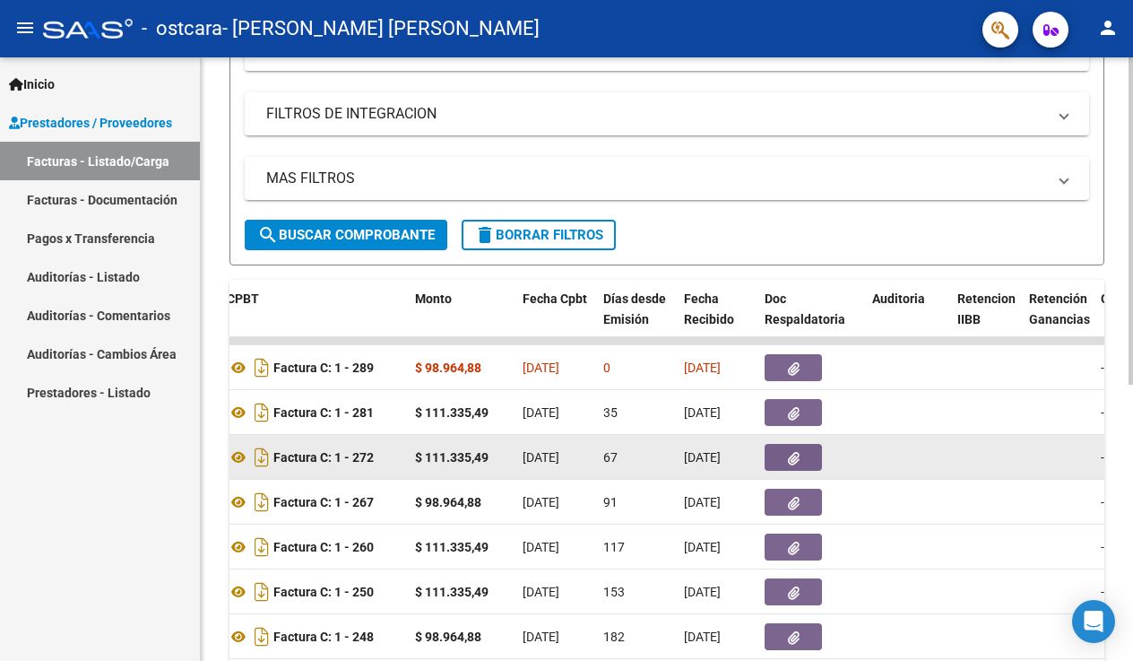
click at [788, 459] on icon "button" at bounding box center [794, 458] width 12 height 13
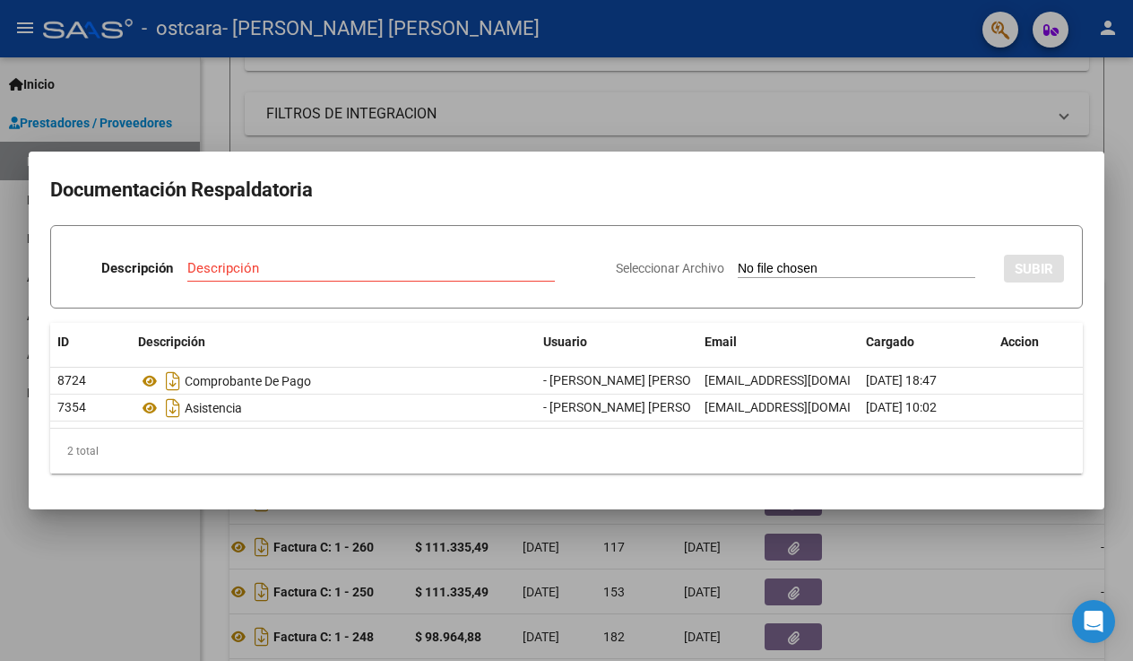
click at [893, 534] on div at bounding box center [566, 330] width 1133 height 661
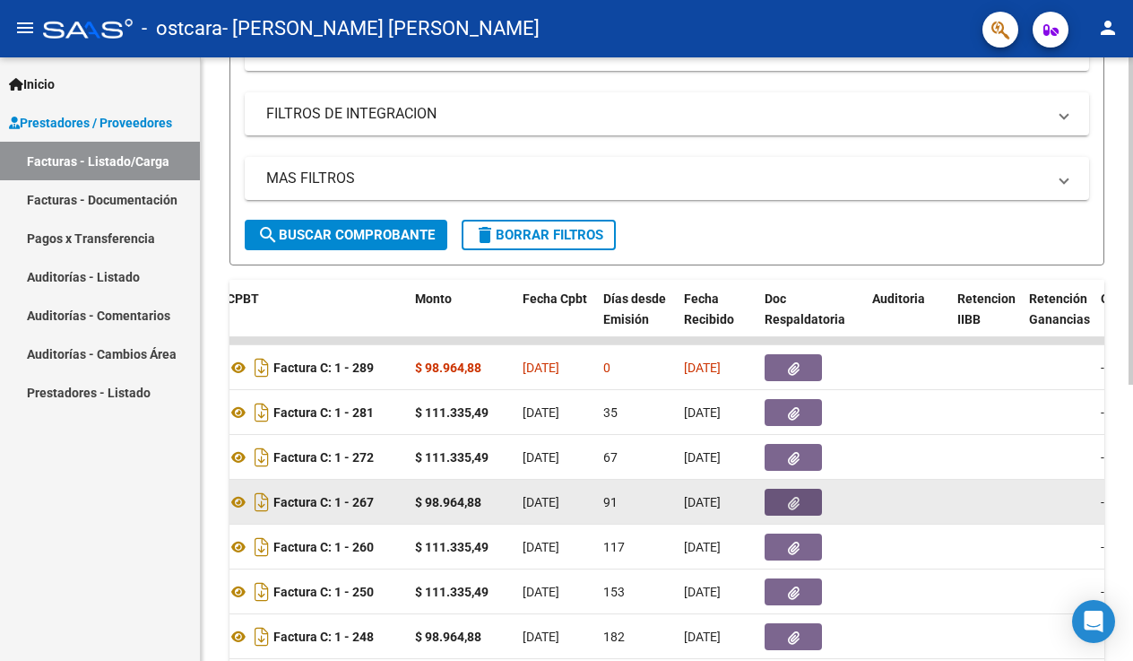
click at [787, 512] on button "button" at bounding box center [793, 502] width 57 height 27
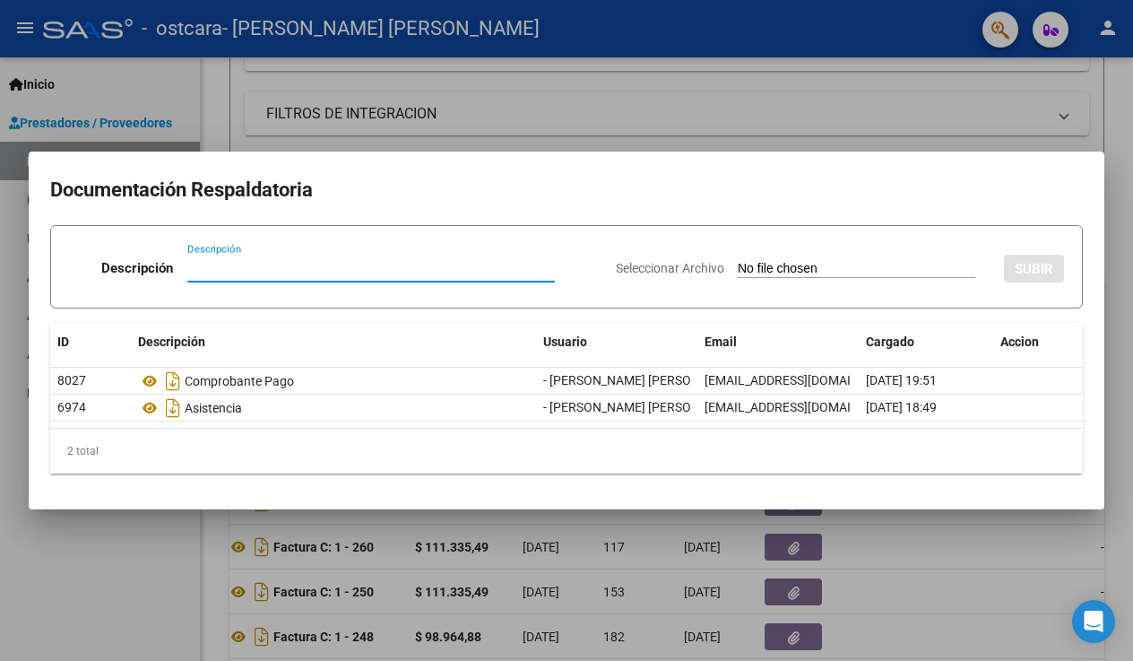
click at [930, 578] on div at bounding box center [566, 330] width 1133 height 661
